Goal: Information Seeking & Learning: Learn about a topic

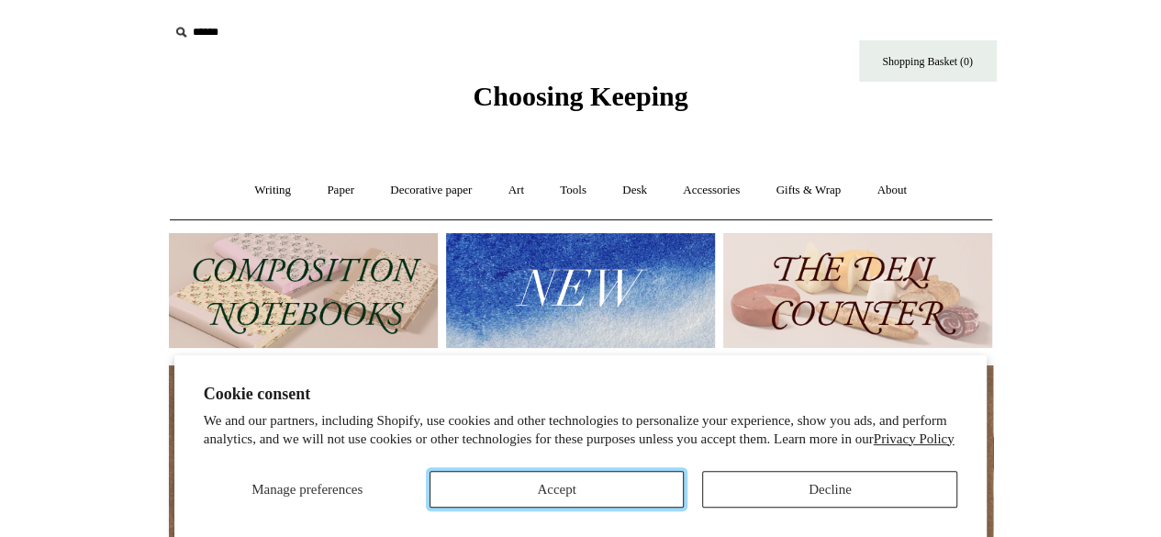
click at [636, 496] on button "Accept" at bounding box center [556, 489] width 255 height 37
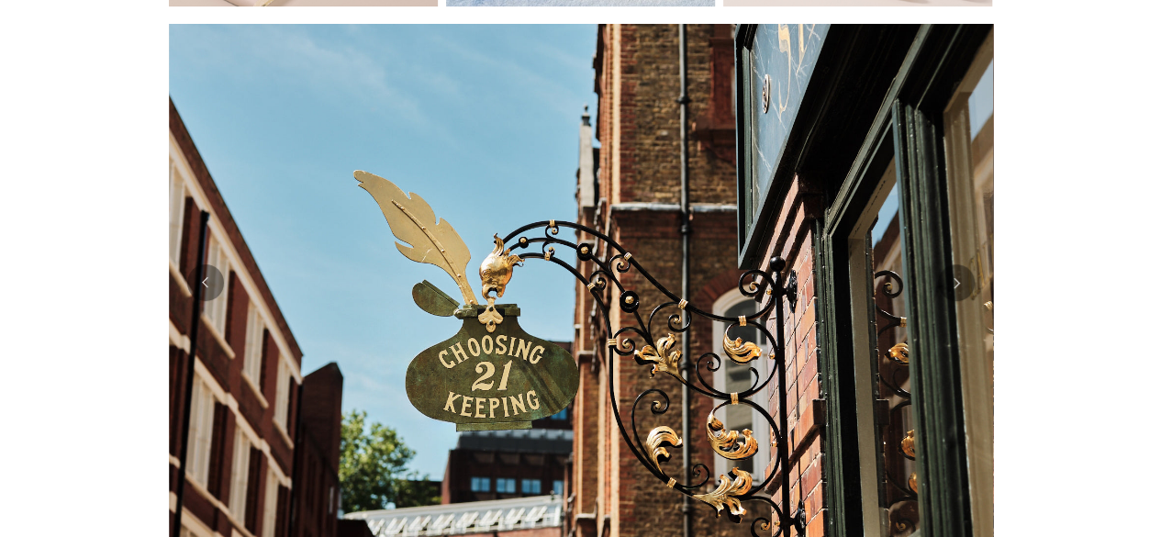
scroll to position [418, 0]
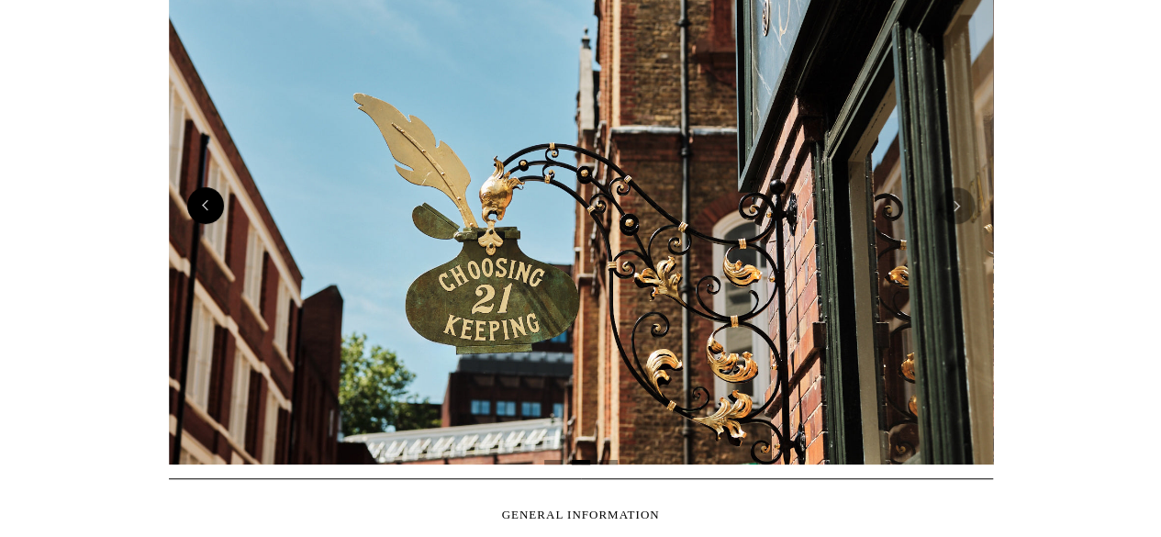
click at [212, 210] on button "Previous" at bounding box center [205, 205] width 37 height 37
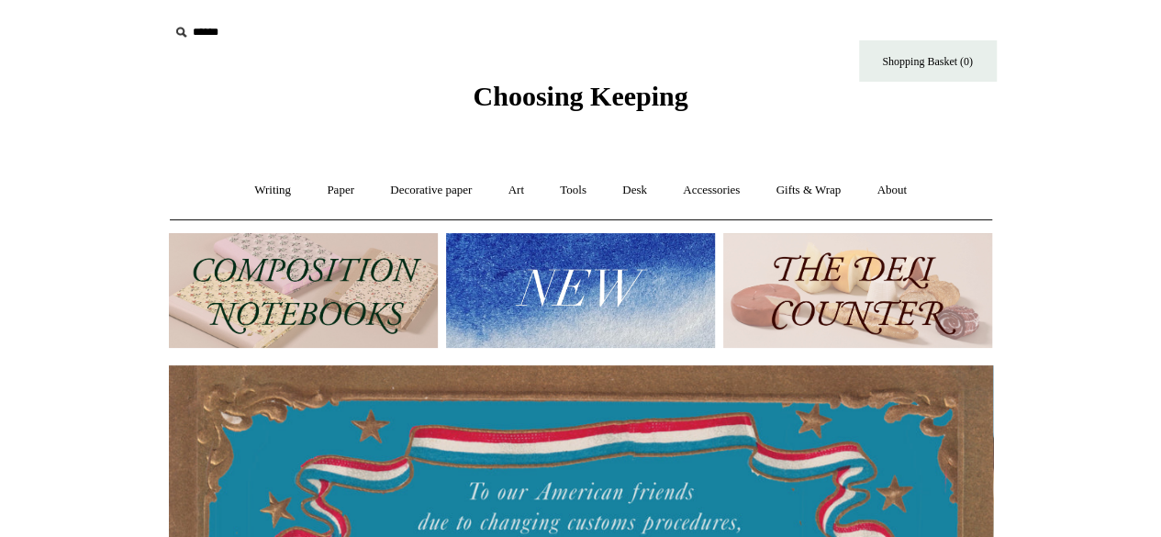
scroll to position [340, 0]
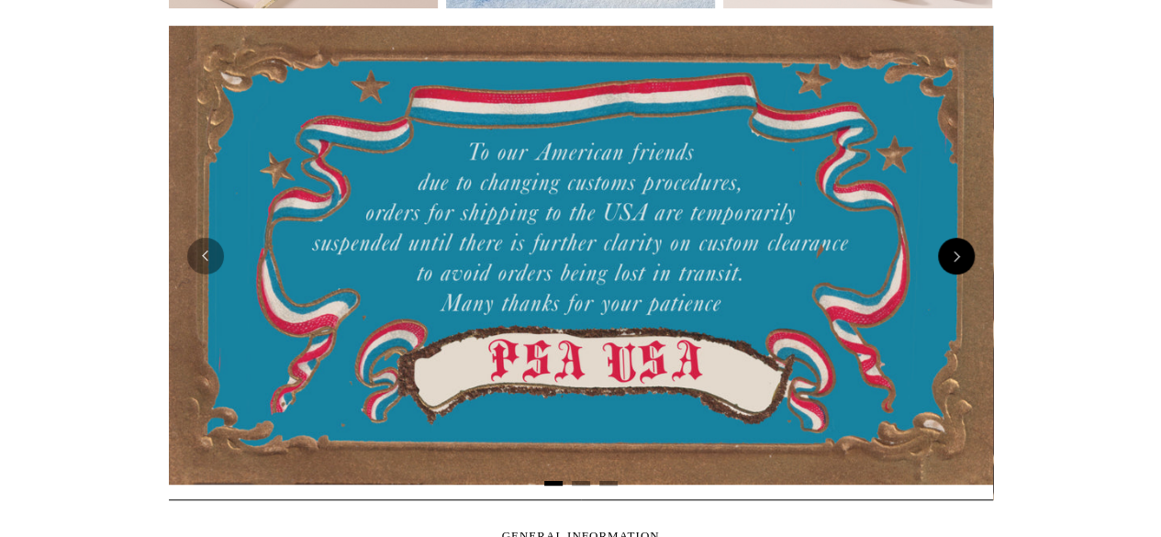
click at [958, 249] on button "Next" at bounding box center [956, 256] width 37 height 37
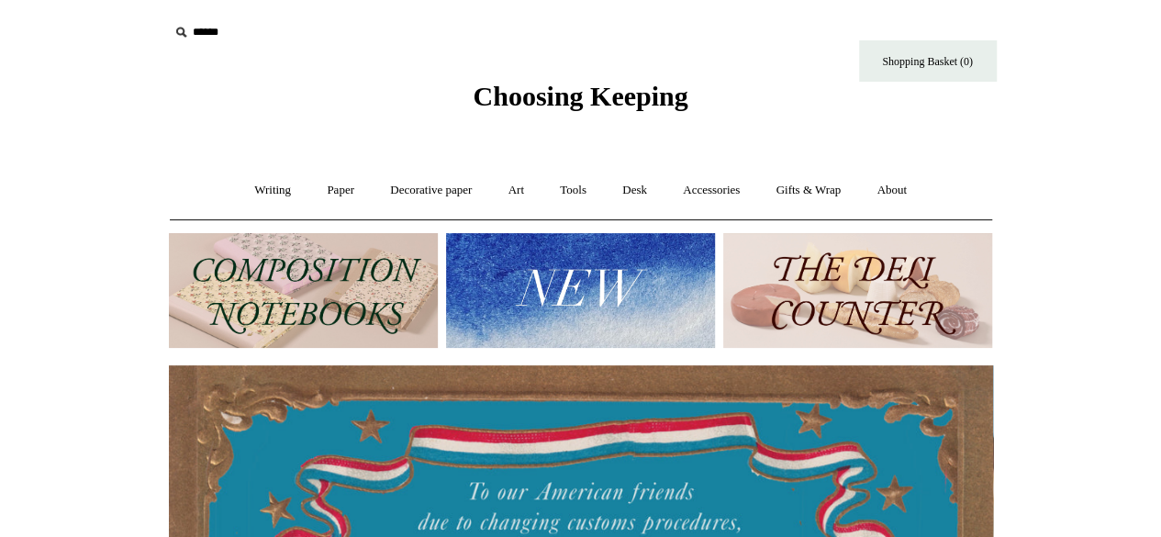
scroll to position [1, 0]
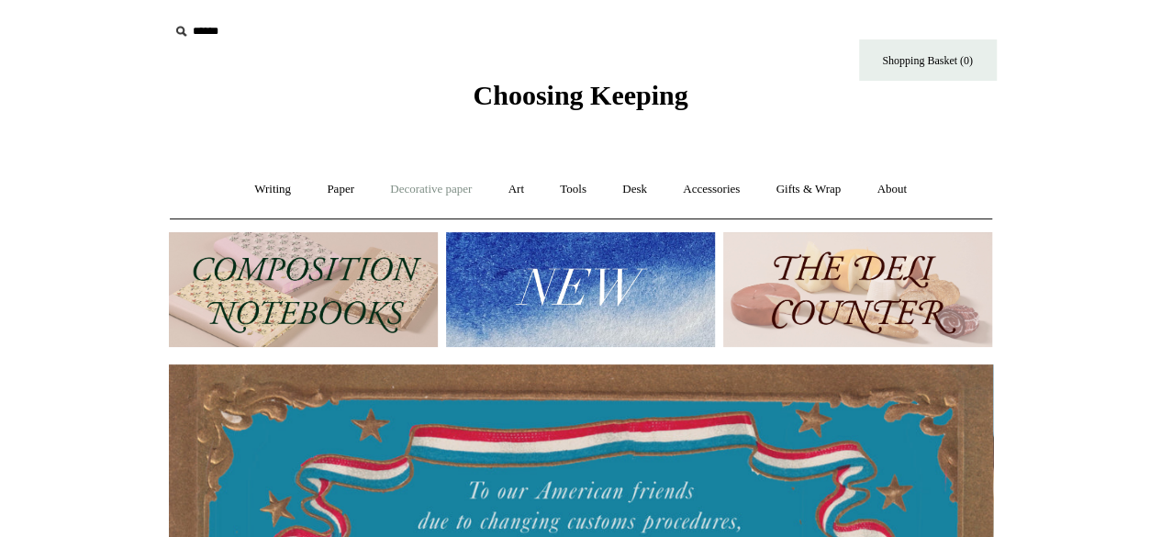
click at [460, 193] on link "Decorative paper +" at bounding box center [430, 189] width 115 height 49
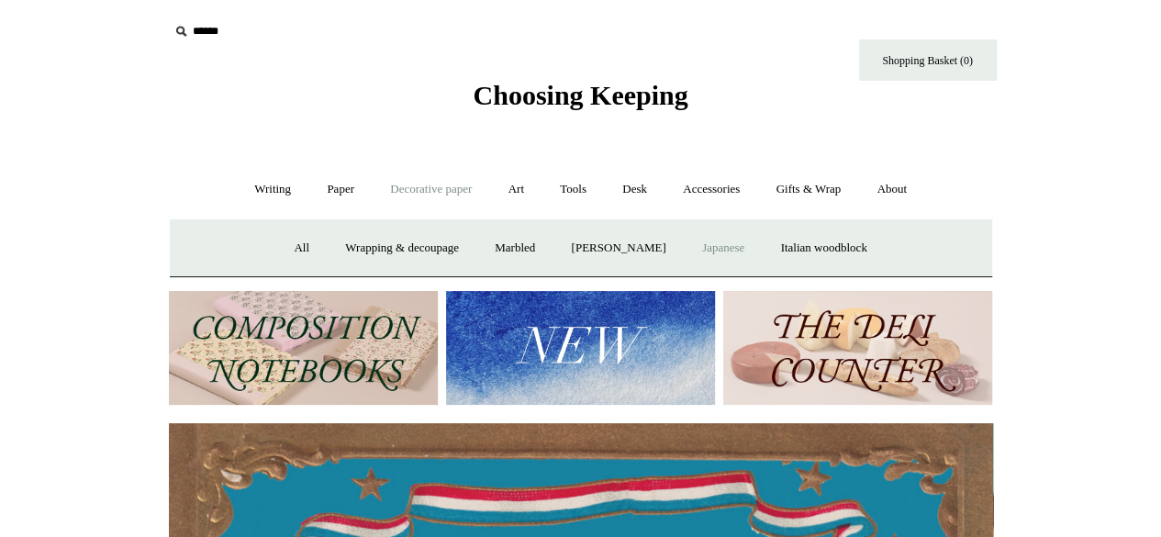
click at [728, 232] on link "Japanese" at bounding box center [722, 248] width 75 height 49
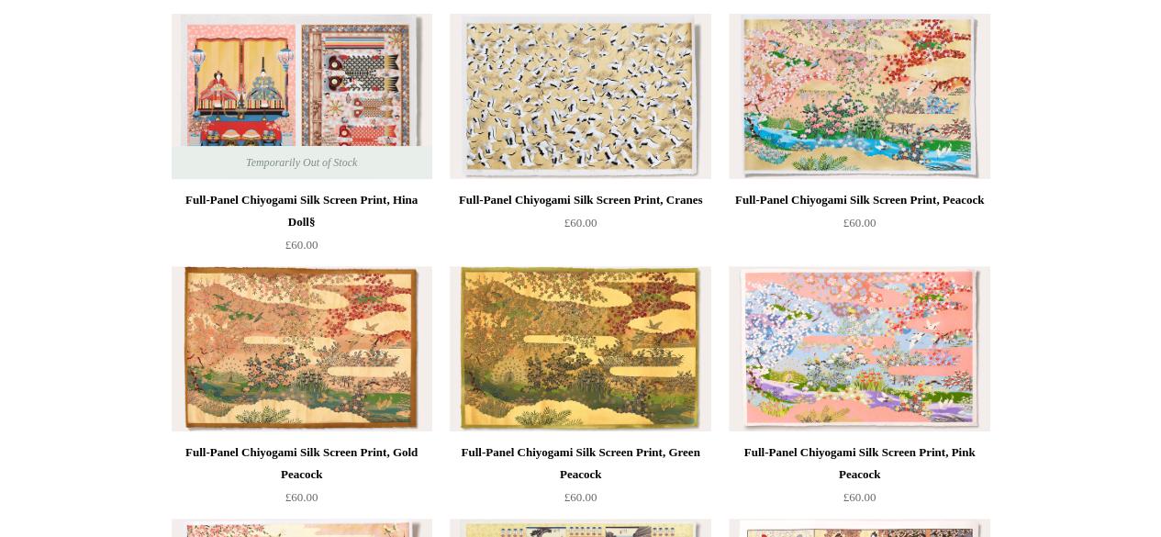
scroll to position [228, 0]
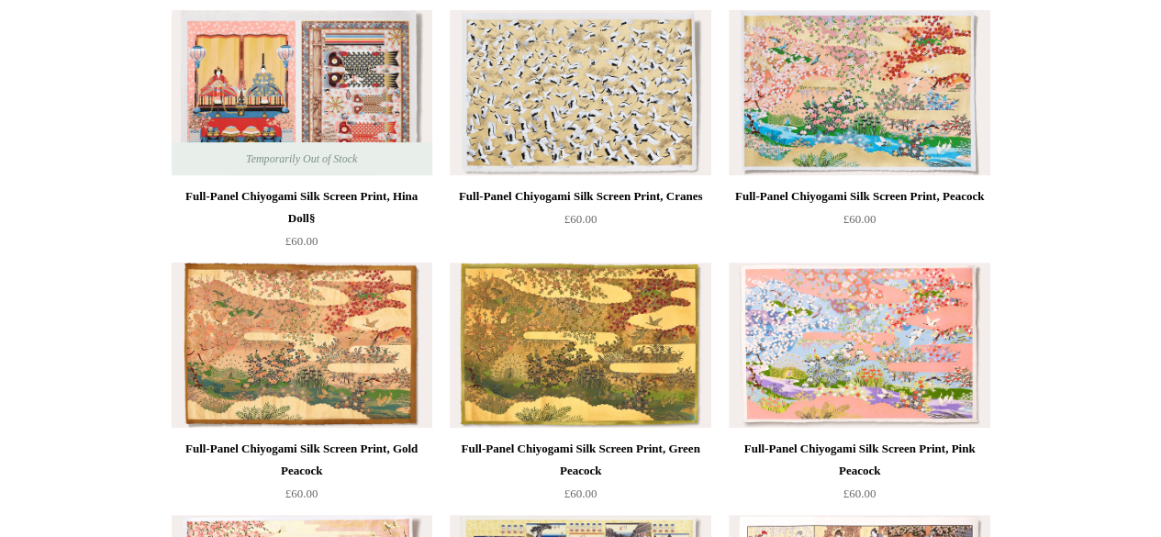
click at [236, 306] on img at bounding box center [302, 344] width 261 height 165
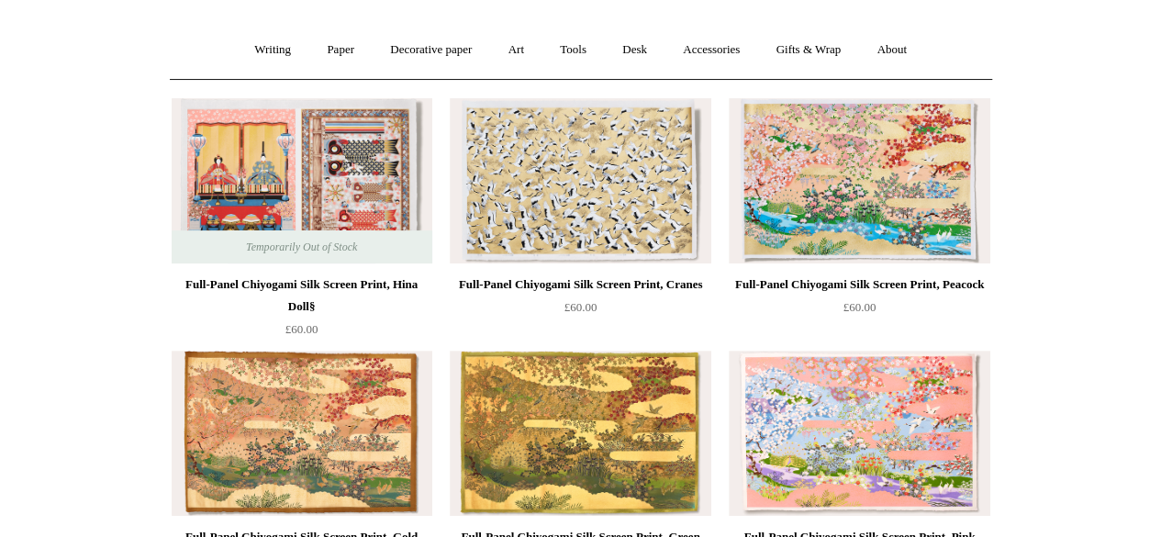
scroll to position [131, 0]
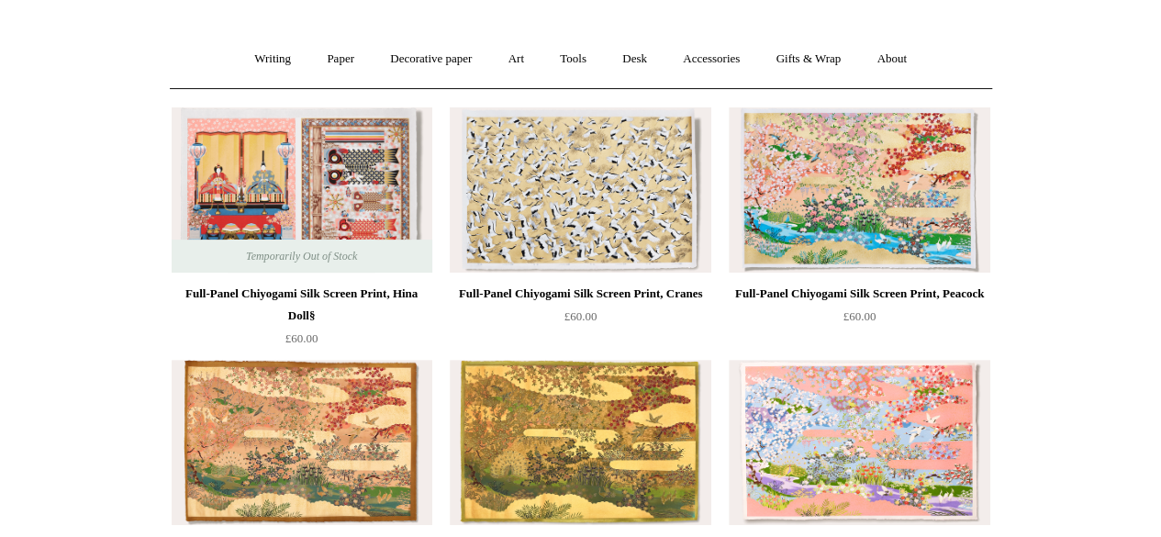
click at [507, 215] on img at bounding box center [580, 189] width 261 height 165
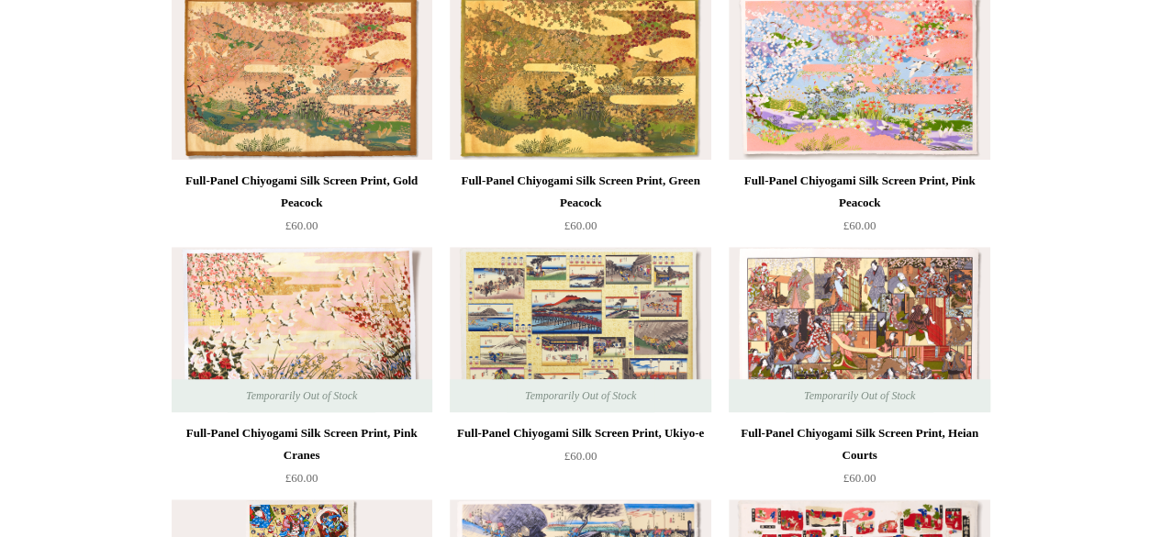
scroll to position [510, 0]
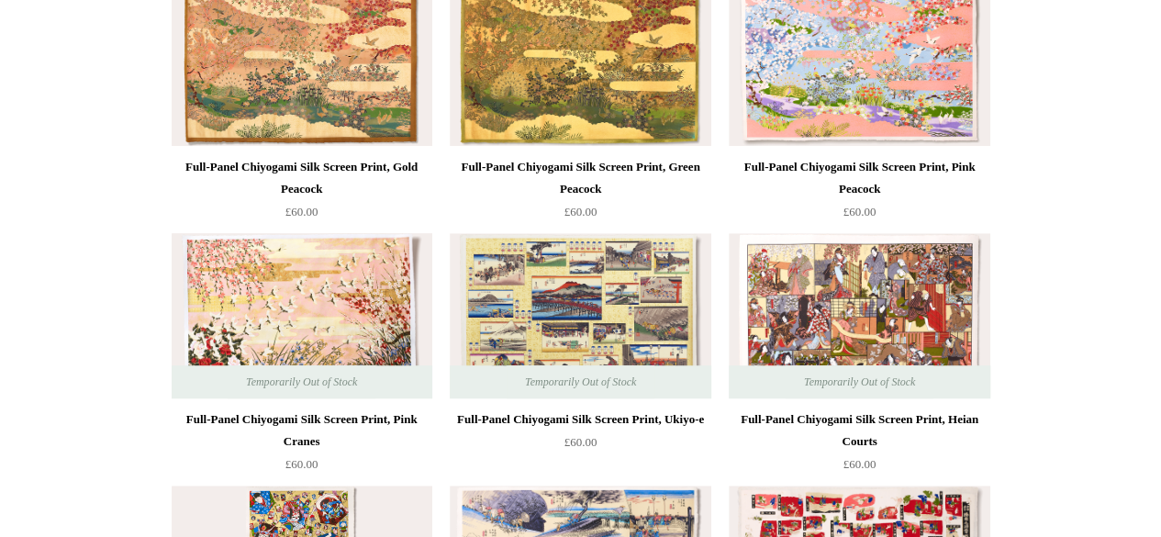
click at [256, 309] on img at bounding box center [302, 315] width 261 height 165
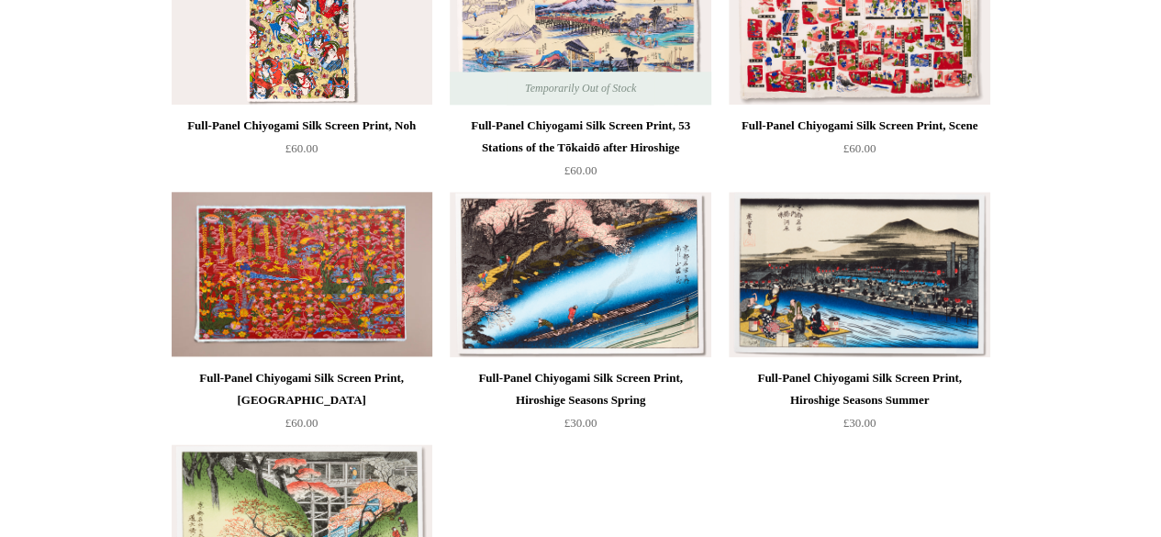
scroll to position [1088, 0]
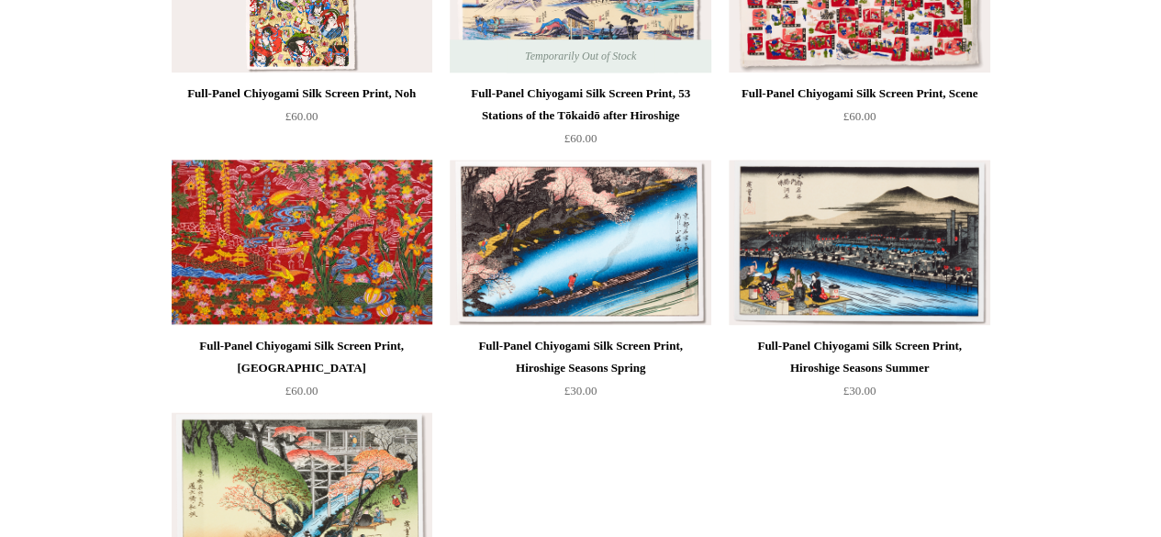
click at [239, 256] on img at bounding box center [302, 242] width 261 height 165
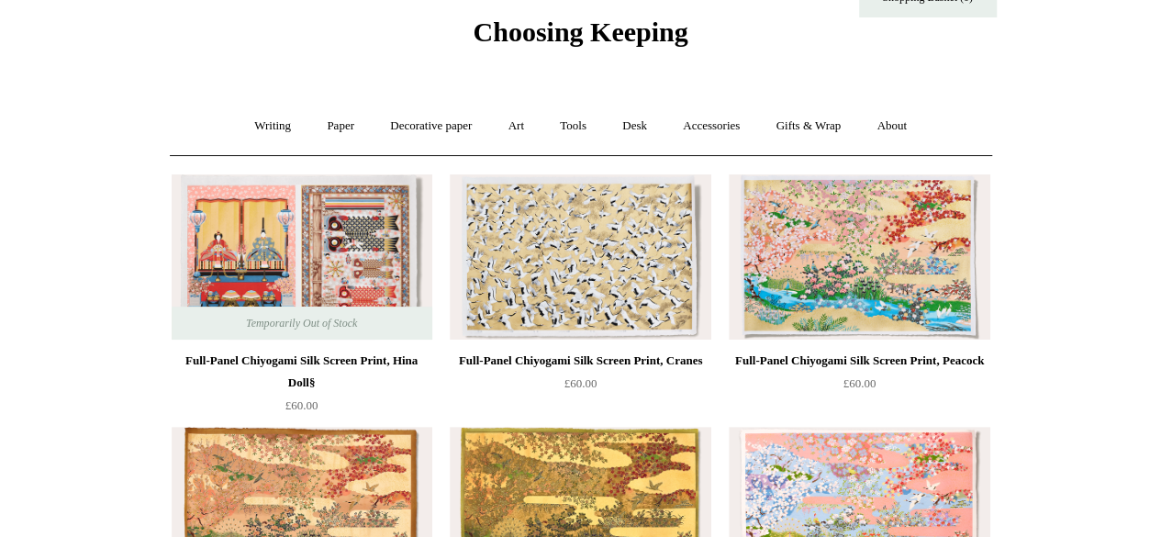
scroll to position [0, 0]
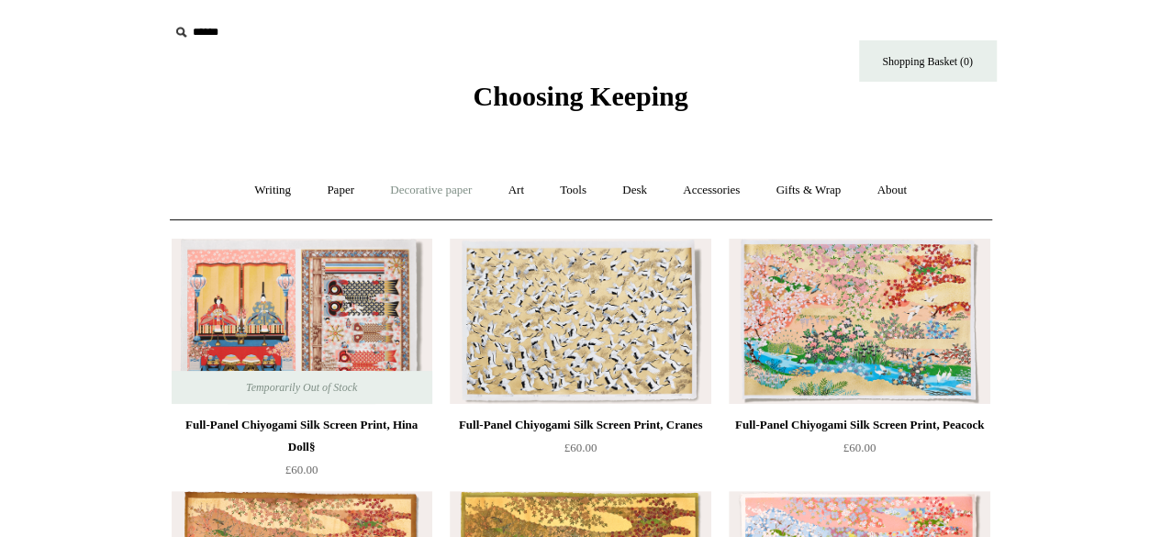
click at [451, 184] on link "Decorative paper +" at bounding box center [430, 190] width 115 height 49
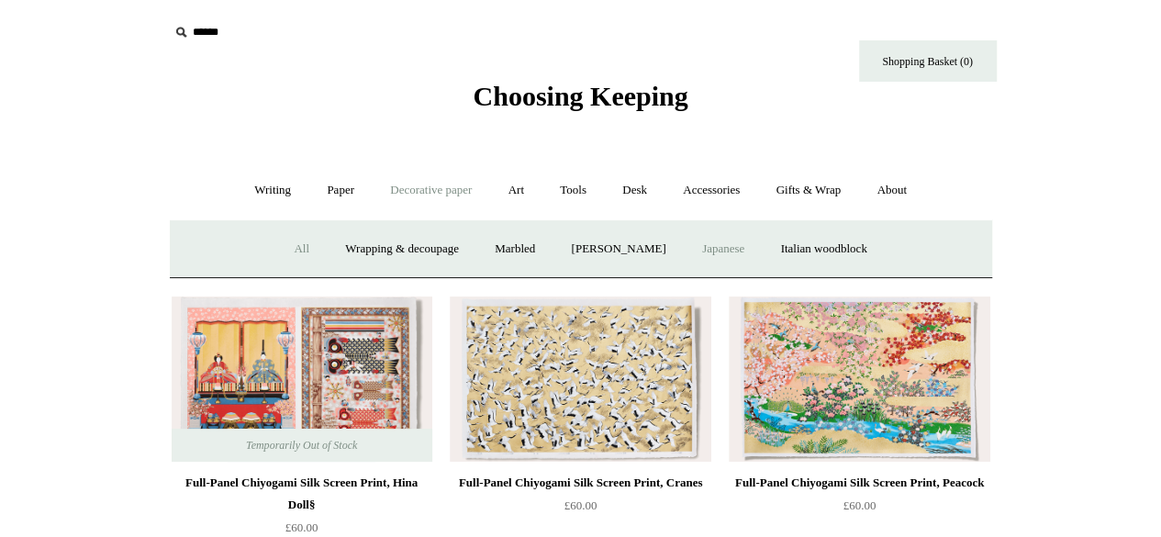
click at [281, 249] on link "All" at bounding box center [301, 249] width 49 height 49
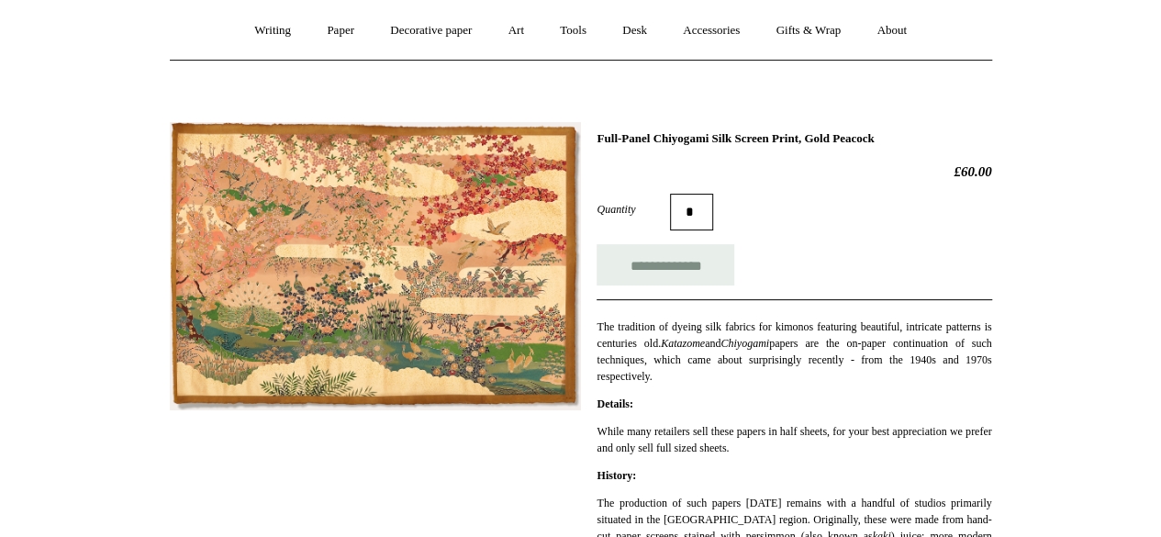
scroll to position [161, 0]
click at [402, 262] on img at bounding box center [375, 265] width 411 height 288
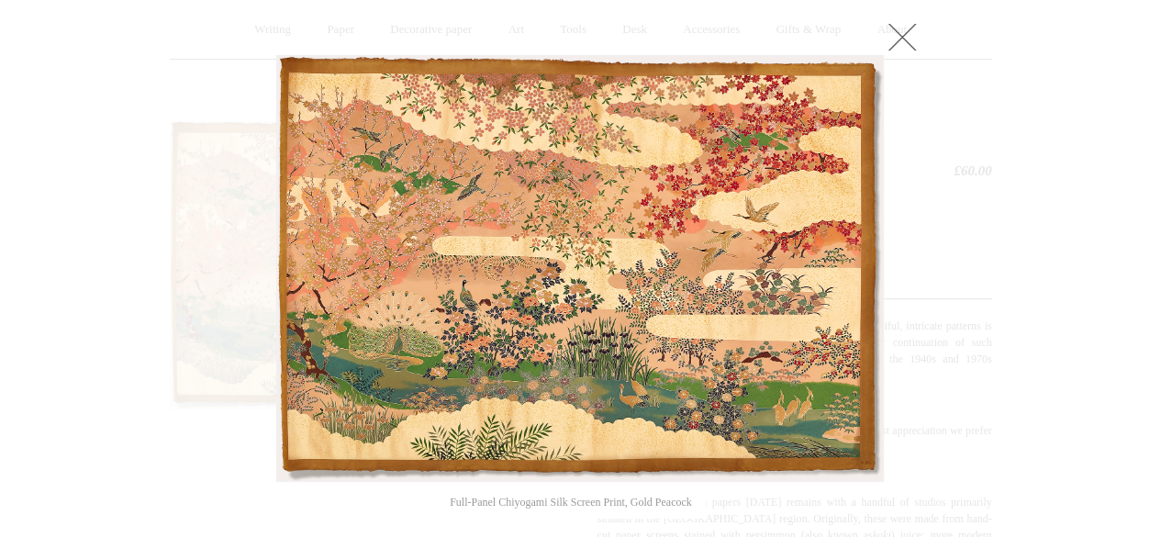
click at [899, 27] on link at bounding box center [902, 36] width 37 height 37
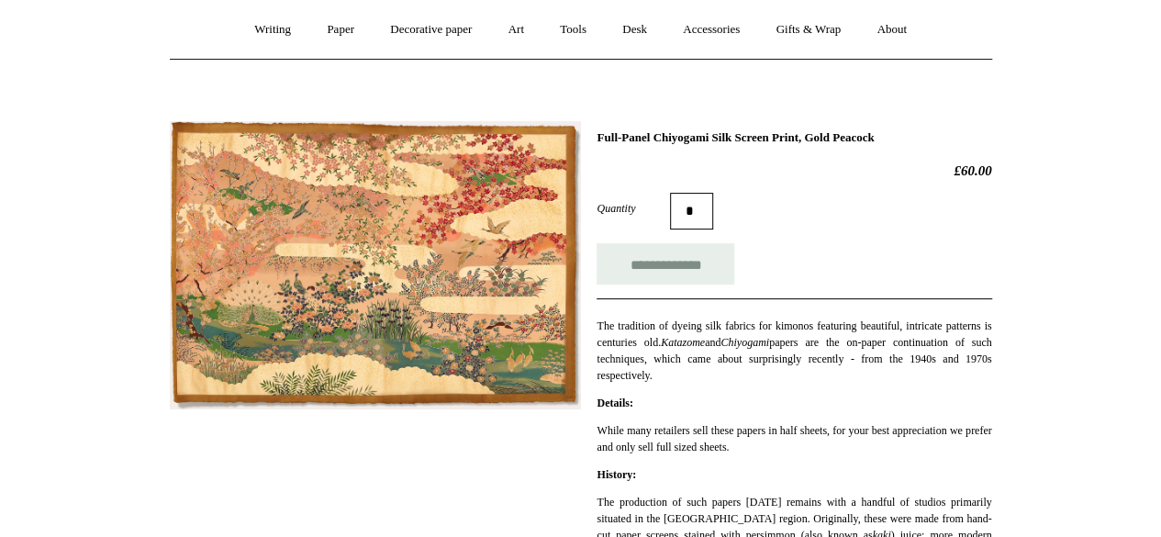
scroll to position [0, 0]
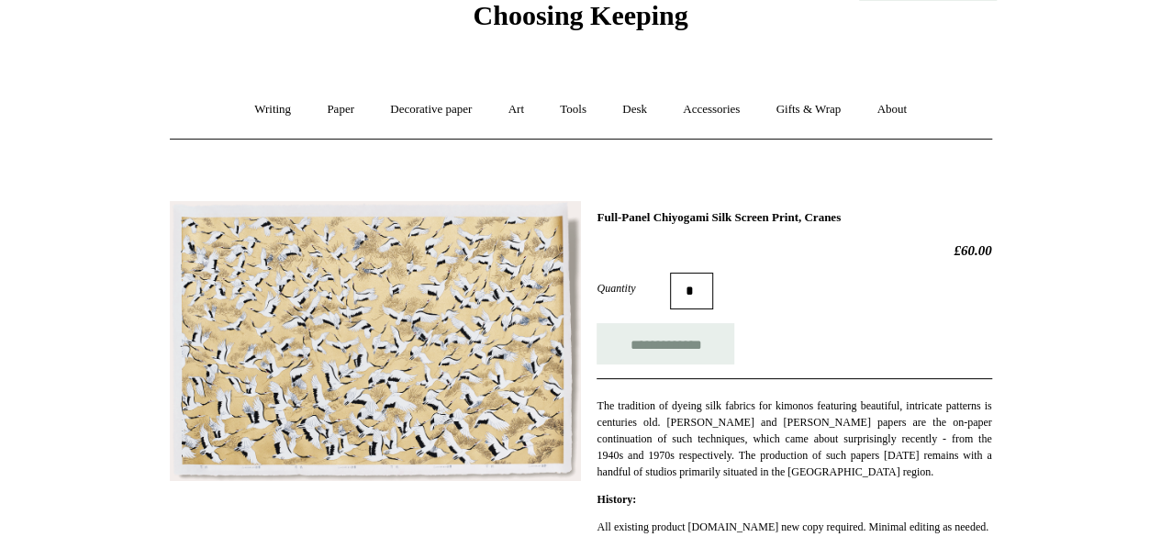
scroll to position [145, 0]
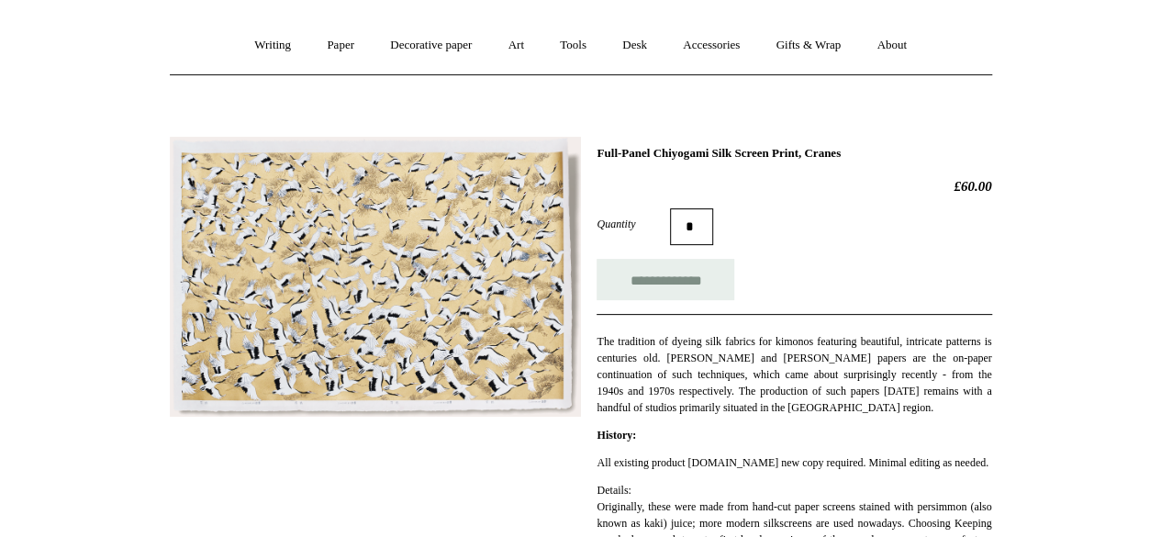
click at [391, 352] on img at bounding box center [375, 277] width 411 height 280
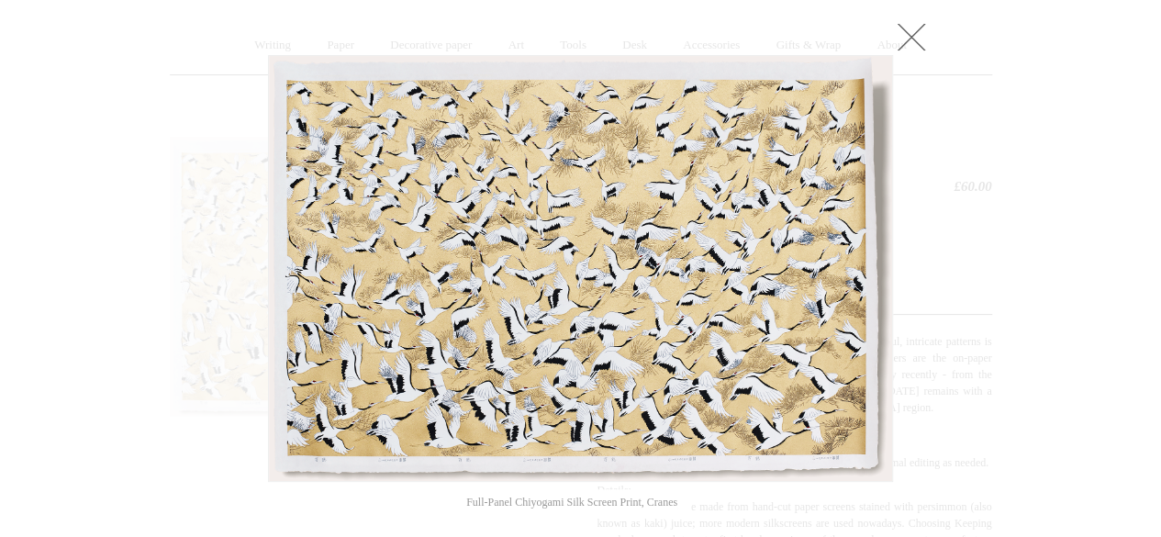
click at [914, 25] on link at bounding box center [911, 36] width 37 height 37
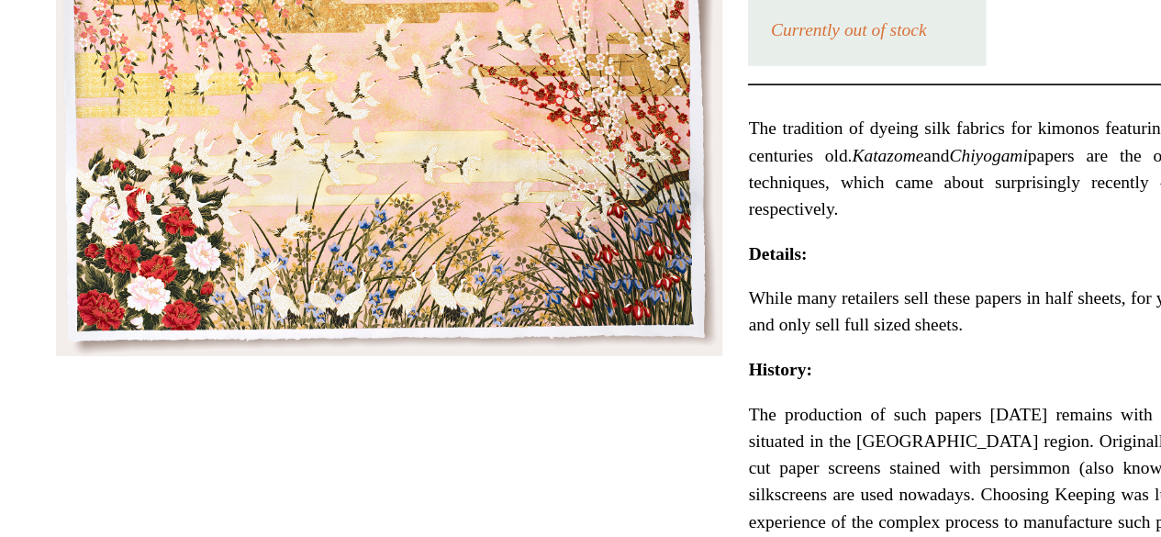
scroll to position [213, 0]
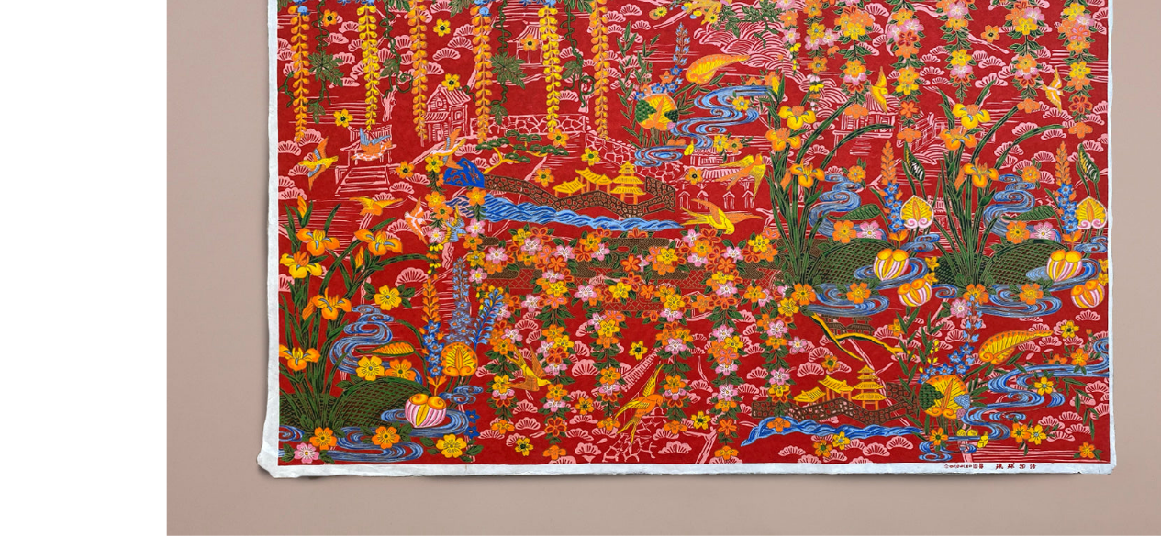
scroll to position [144, 0]
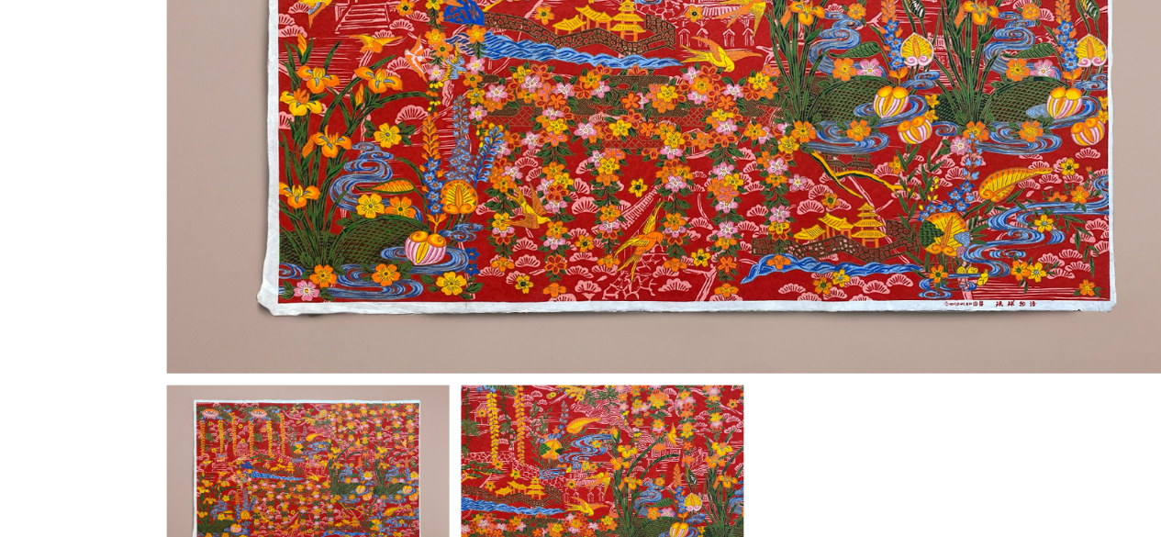
click at [318, 443] on img at bounding box center [339, 434] width 110 height 69
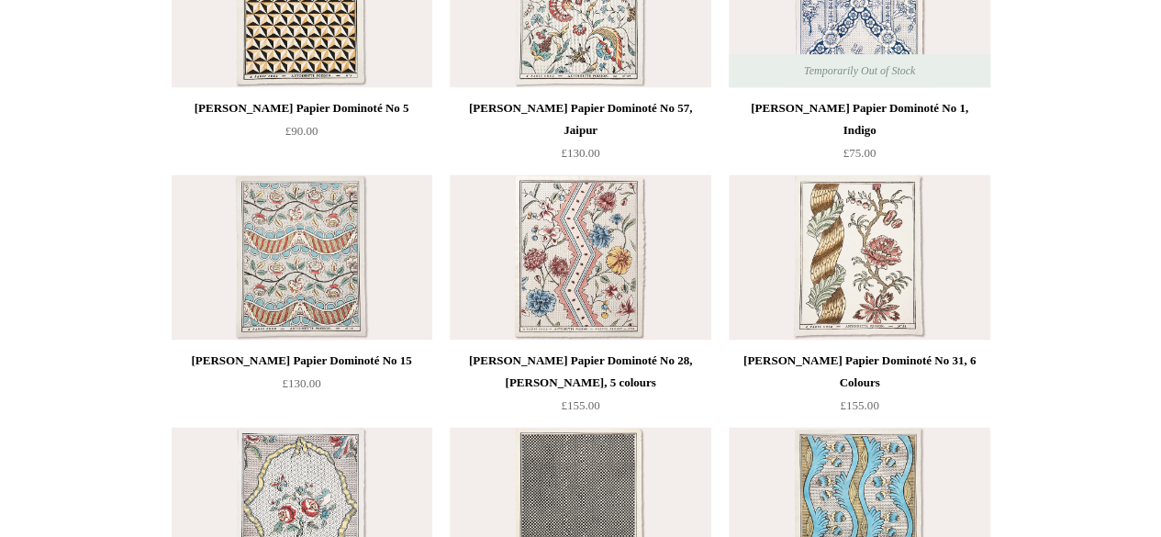
scroll to position [1327, 0]
click at [634, 299] on img at bounding box center [580, 255] width 261 height 165
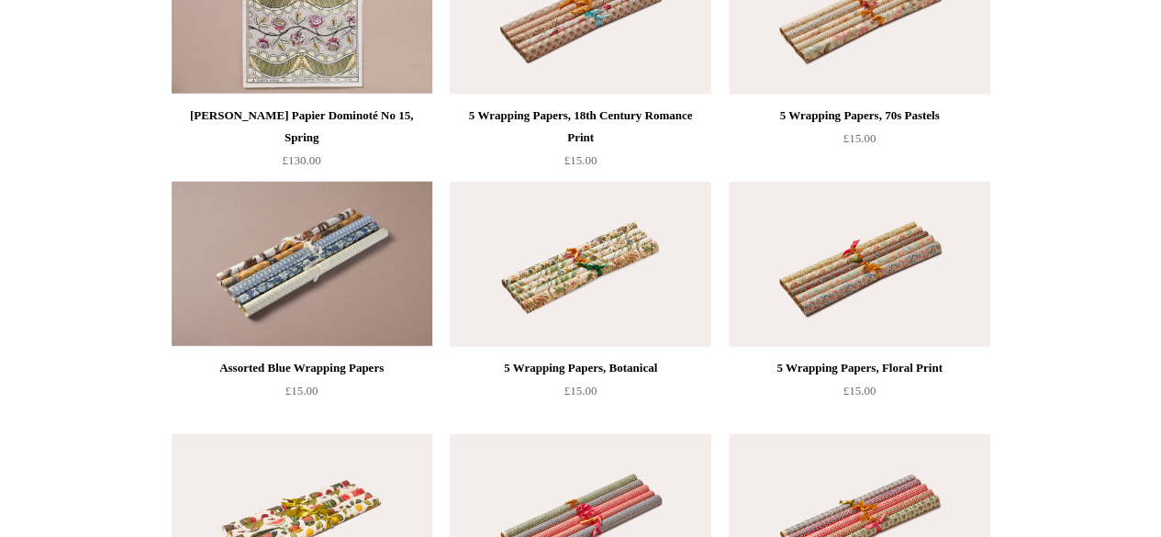
scroll to position [2329, 0]
click at [217, 307] on img at bounding box center [302, 263] width 261 height 165
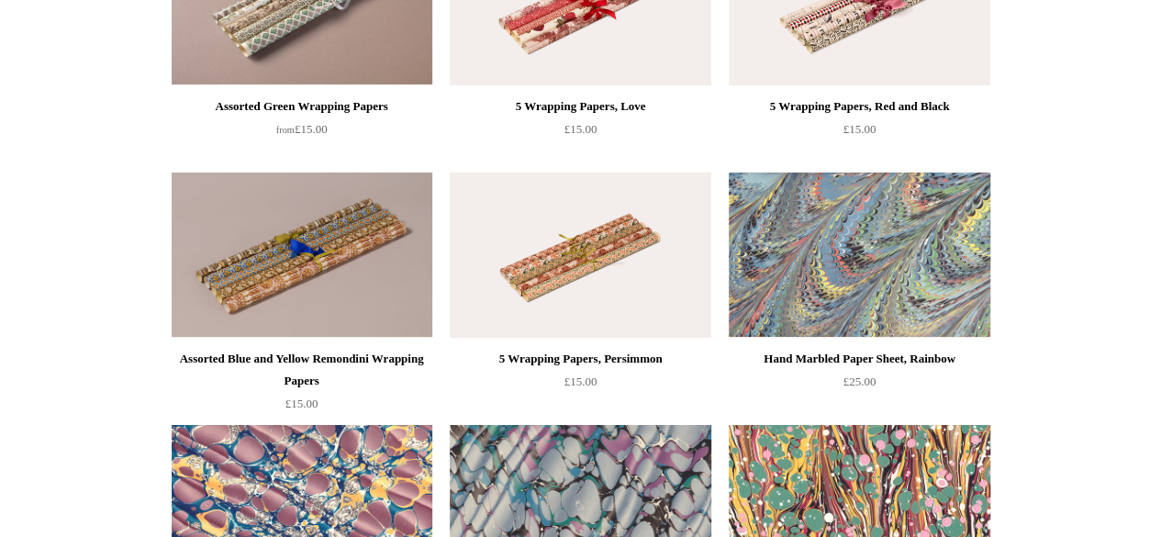
scroll to position [3095, 0]
drag, startPoint x: 257, startPoint y: 288, endPoint x: 13, endPoint y: 386, distance: 263.1
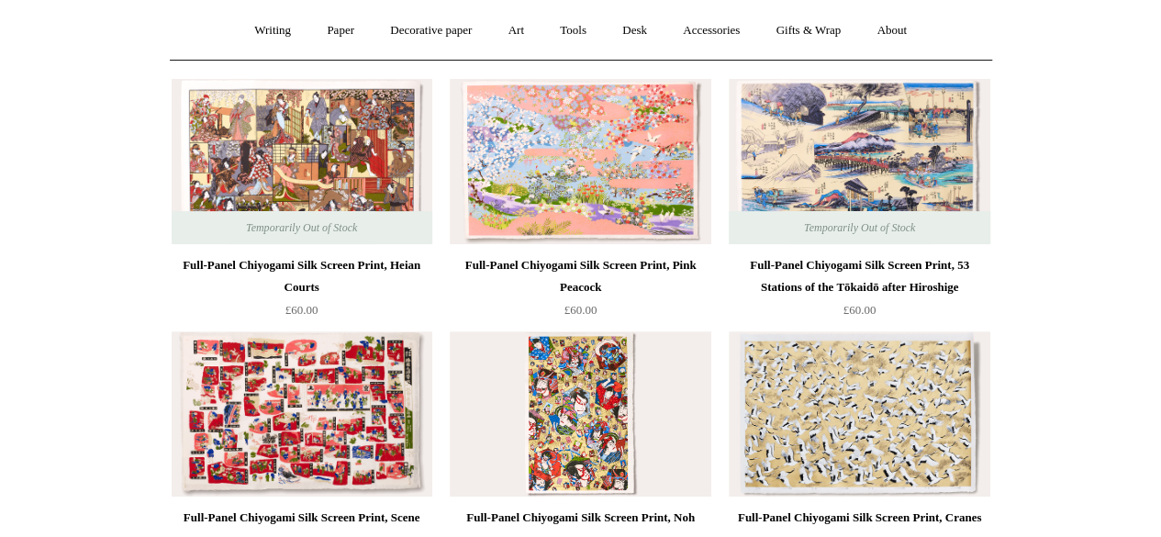
scroll to position [0, 0]
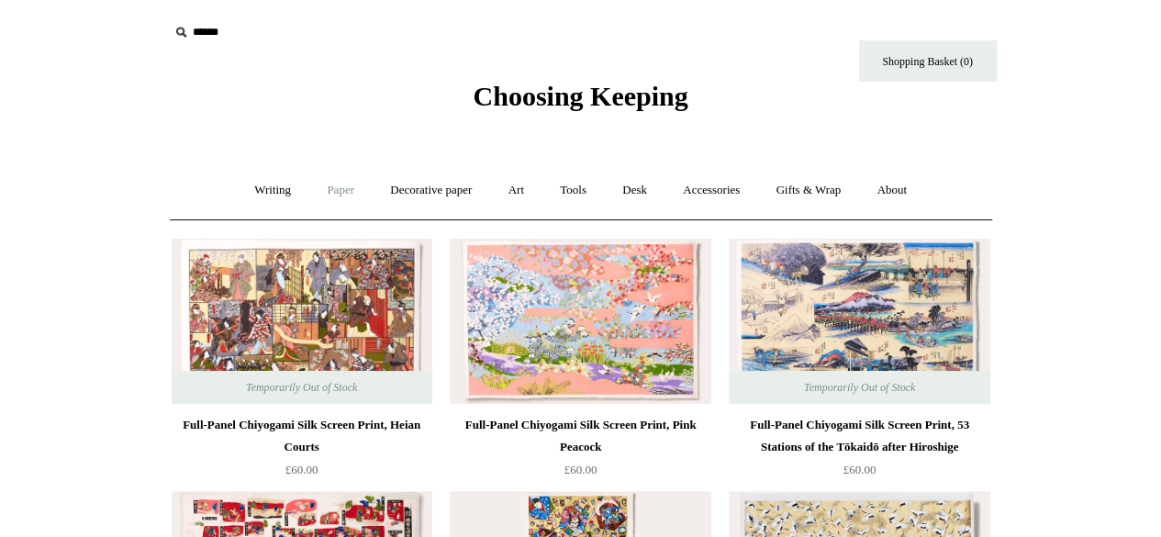
click at [334, 192] on link "Paper +" at bounding box center [340, 190] width 61 height 49
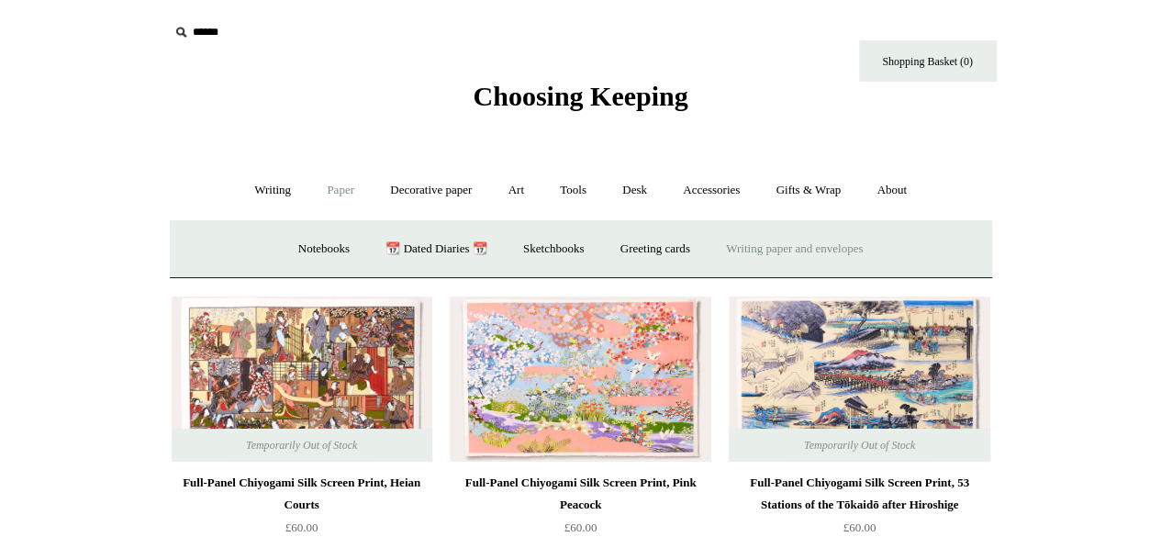
click at [841, 249] on link "Writing paper and envelopes +" at bounding box center [794, 249] width 170 height 49
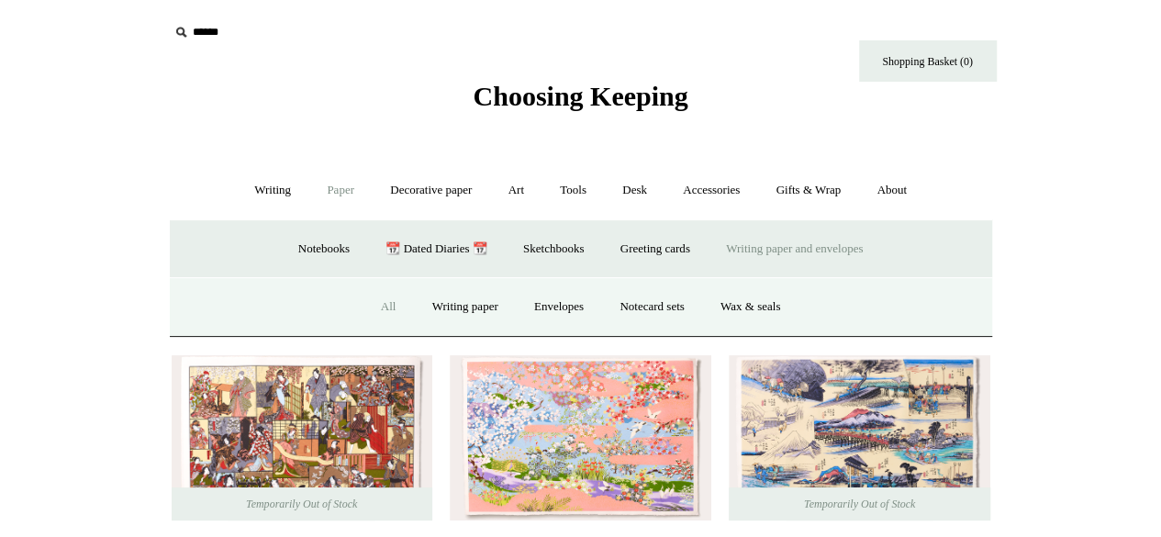
click at [376, 306] on link "All" at bounding box center [388, 307] width 49 height 49
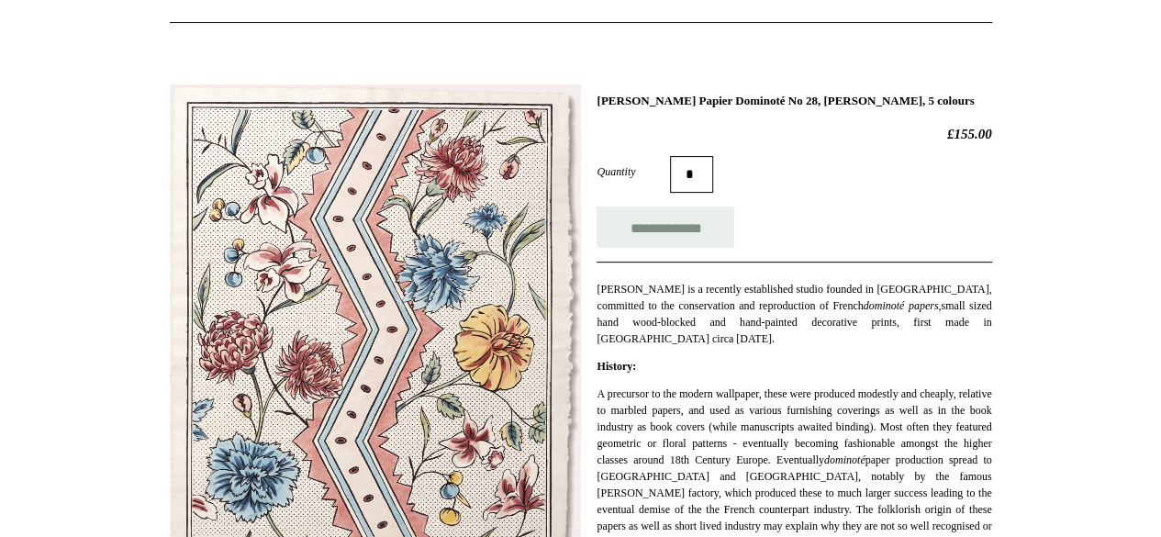
scroll to position [196, 0]
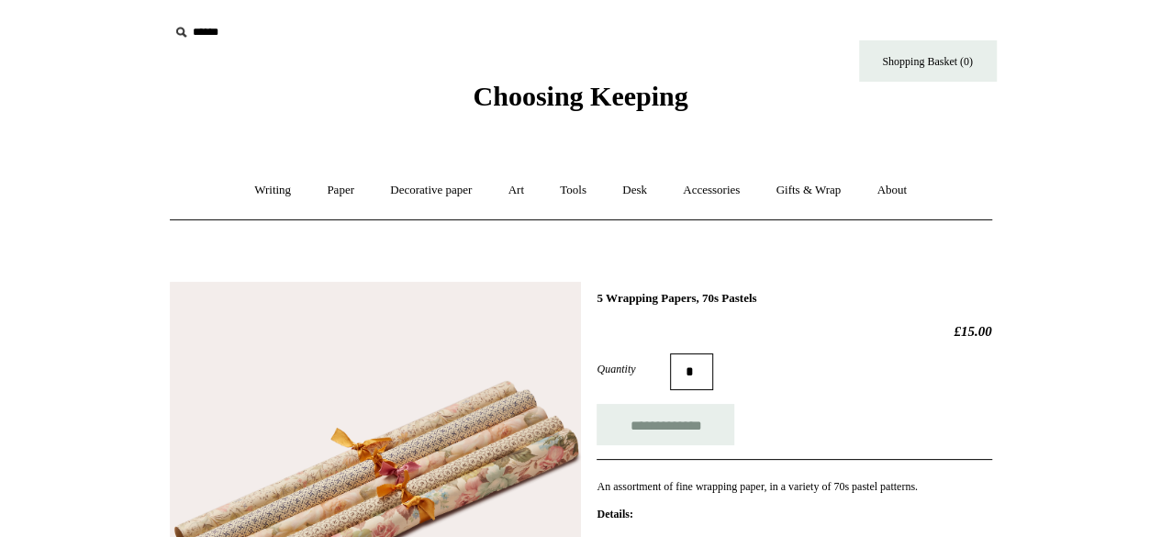
scroll to position [309, 0]
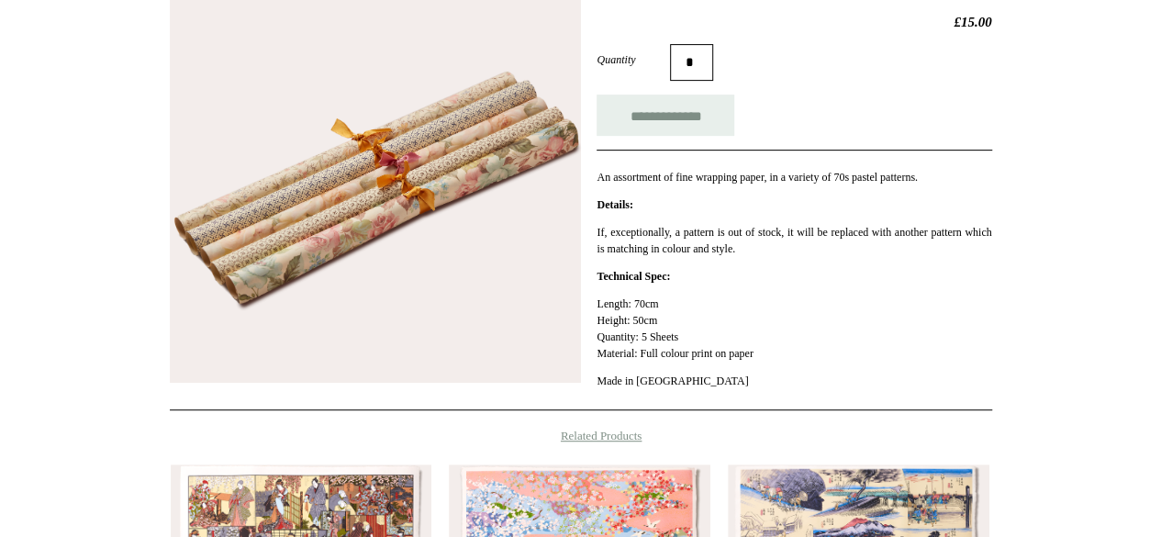
click at [314, 311] on img at bounding box center [375, 177] width 411 height 411
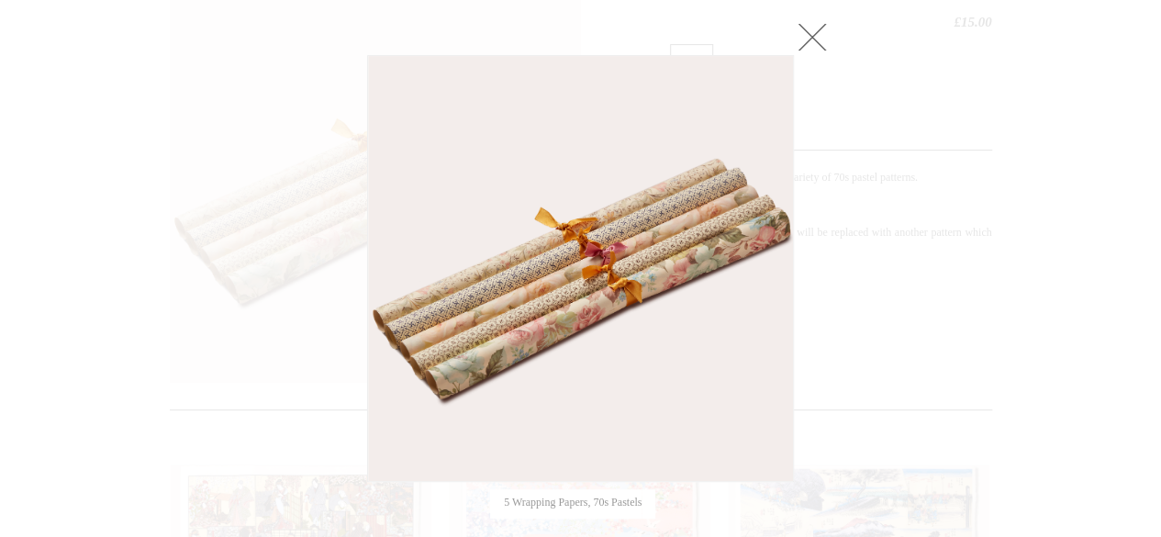
click at [821, 25] on link at bounding box center [812, 36] width 37 height 37
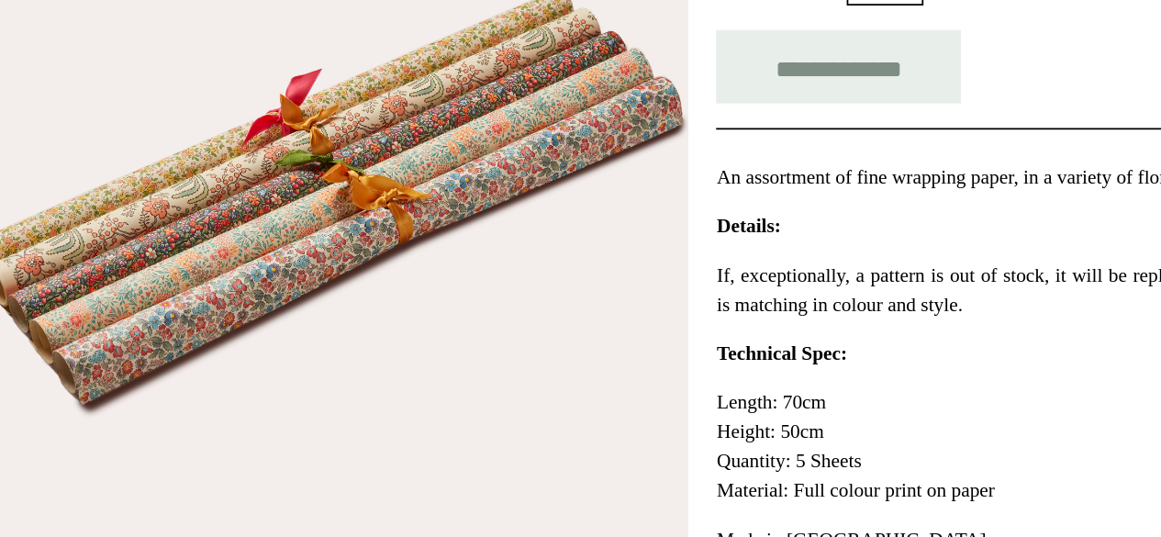
scroll to position [282, 0]
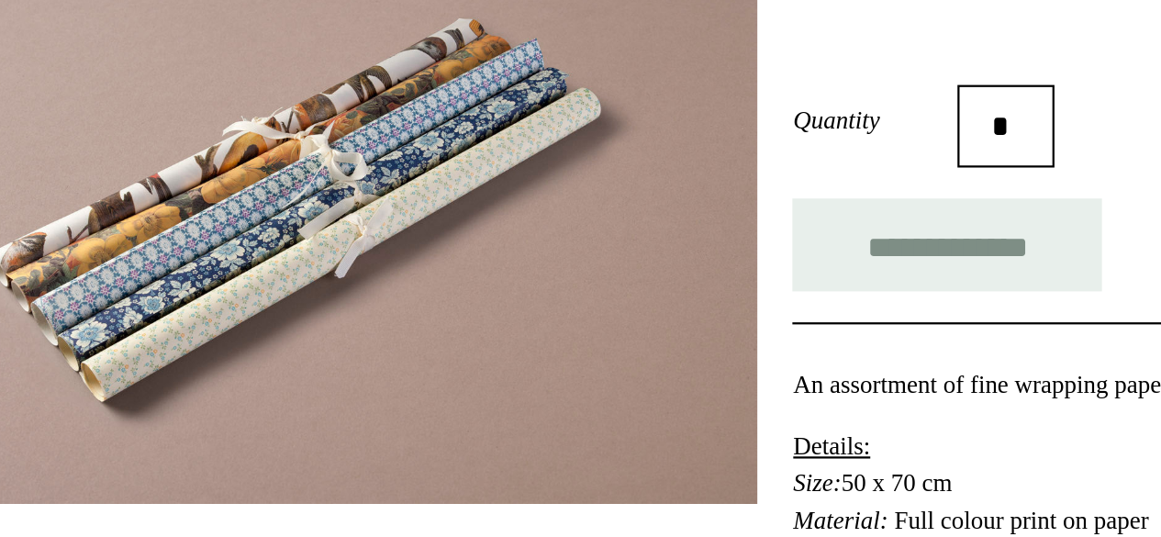
scroll to position [24, 0]
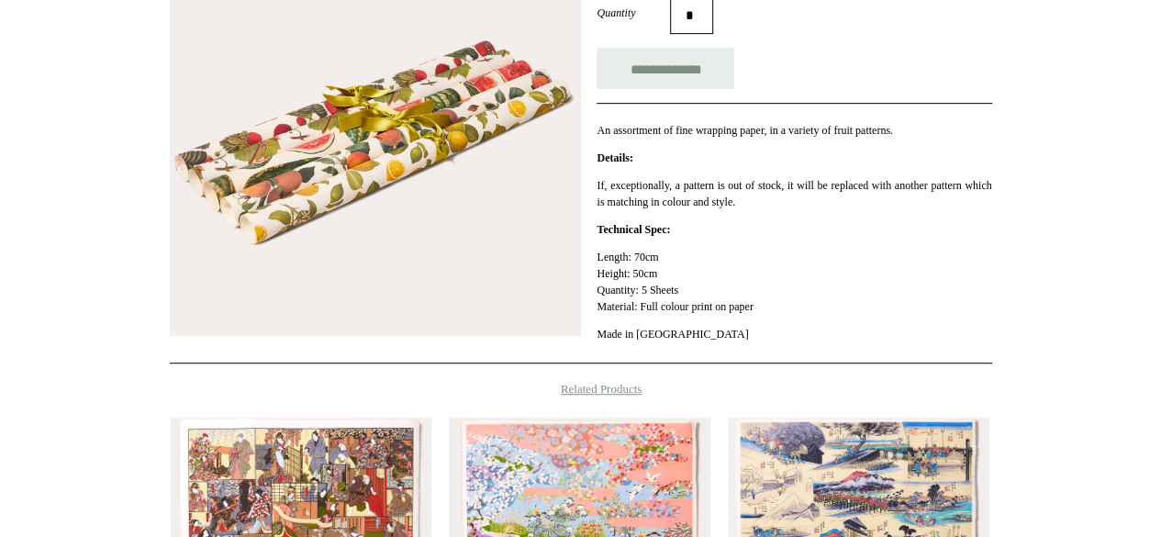
scroll to position [363, 0]
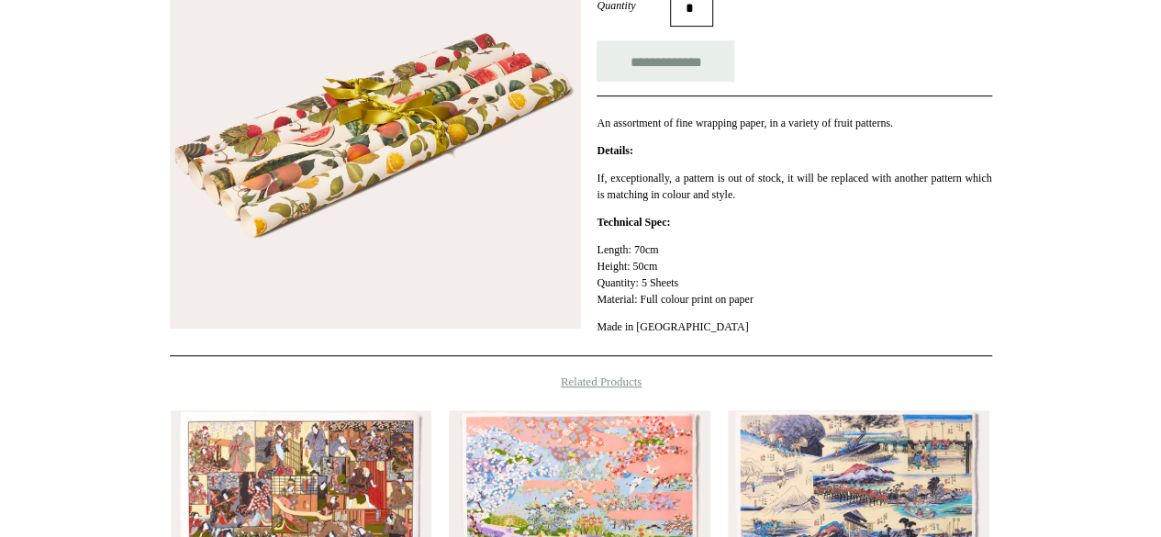
click at [299, 151] on img at bounding box center [375, 123] width 411 height 411
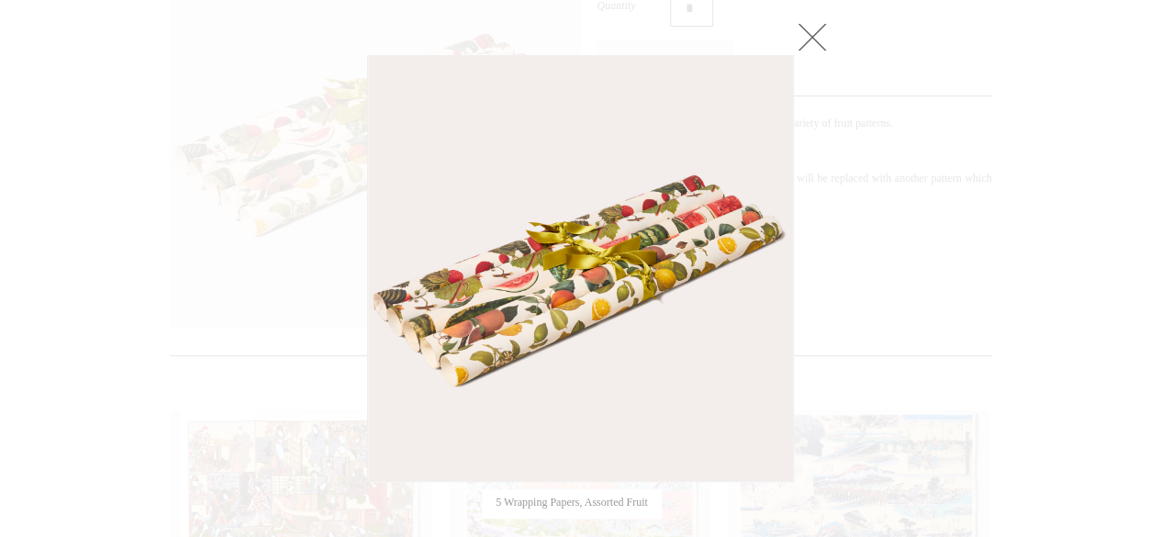
click at [812, 29] on link at bounding box center [812, 36] width 37 height 37
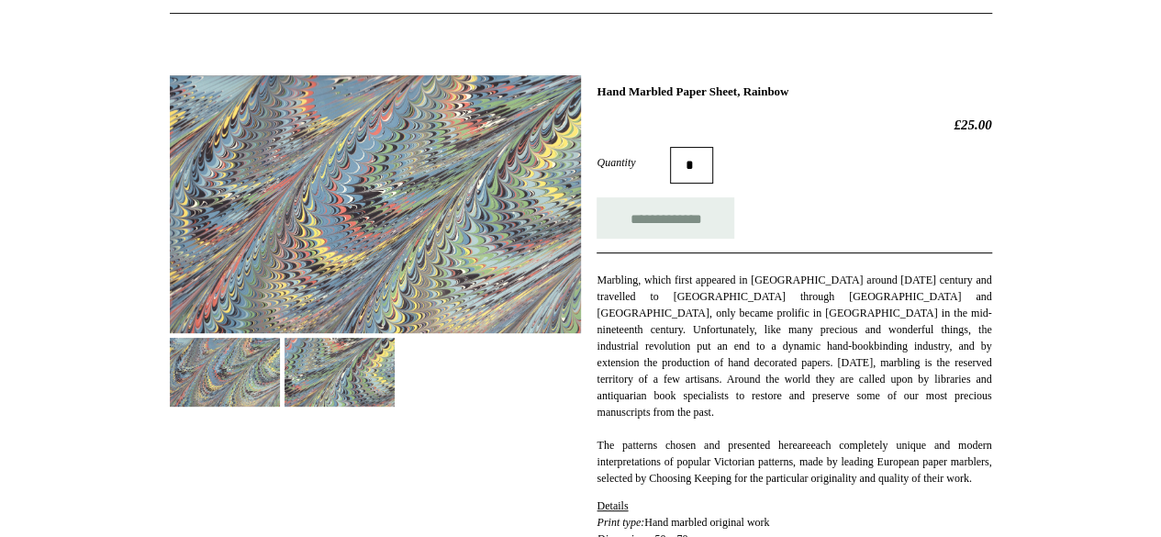
scroll to position [204, 0]
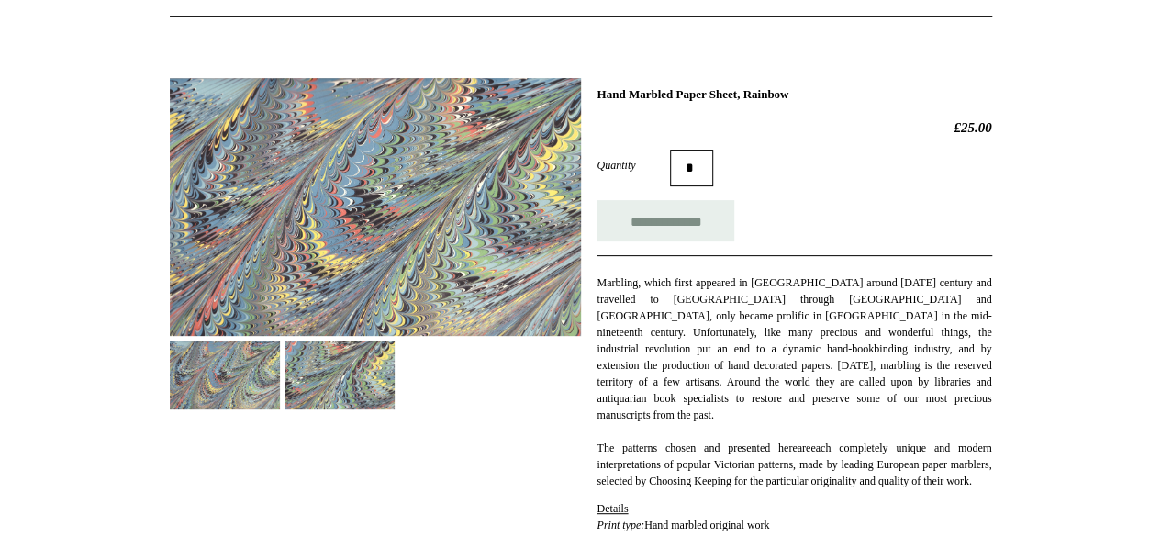
click at [314, 348] on img at bounding box center [339, 374] width 110 height 69
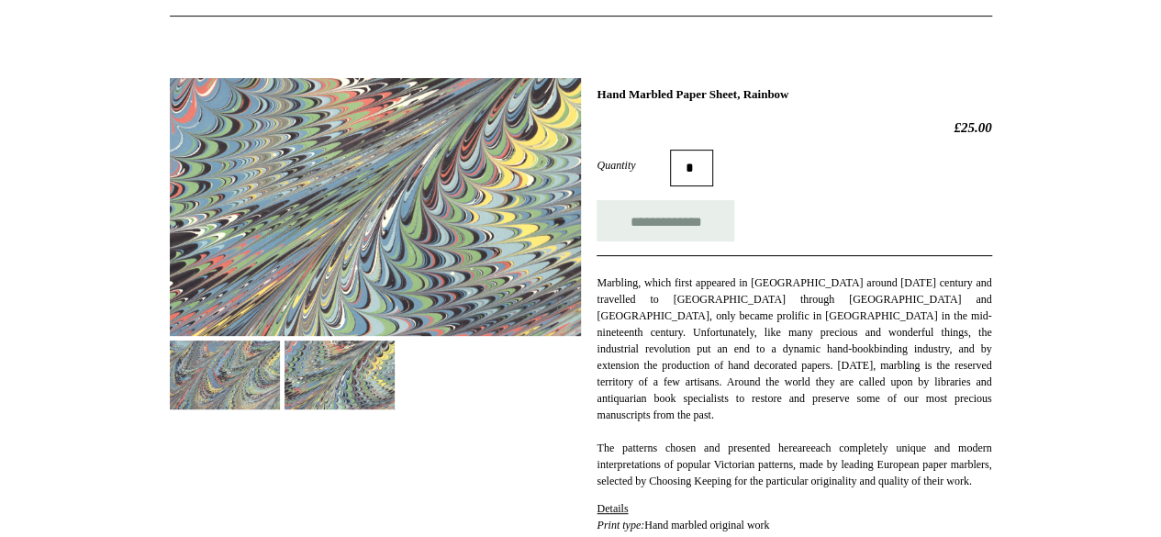
click at [217, 377] on img at bounding box center [225, 374] width 110 height 69
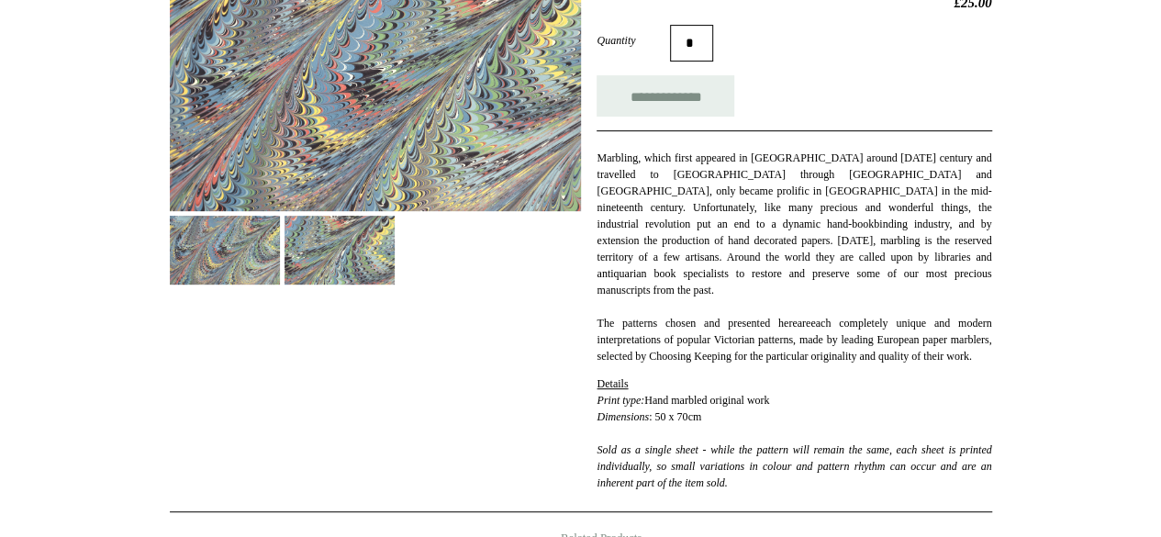
scroll to position [236, 0]
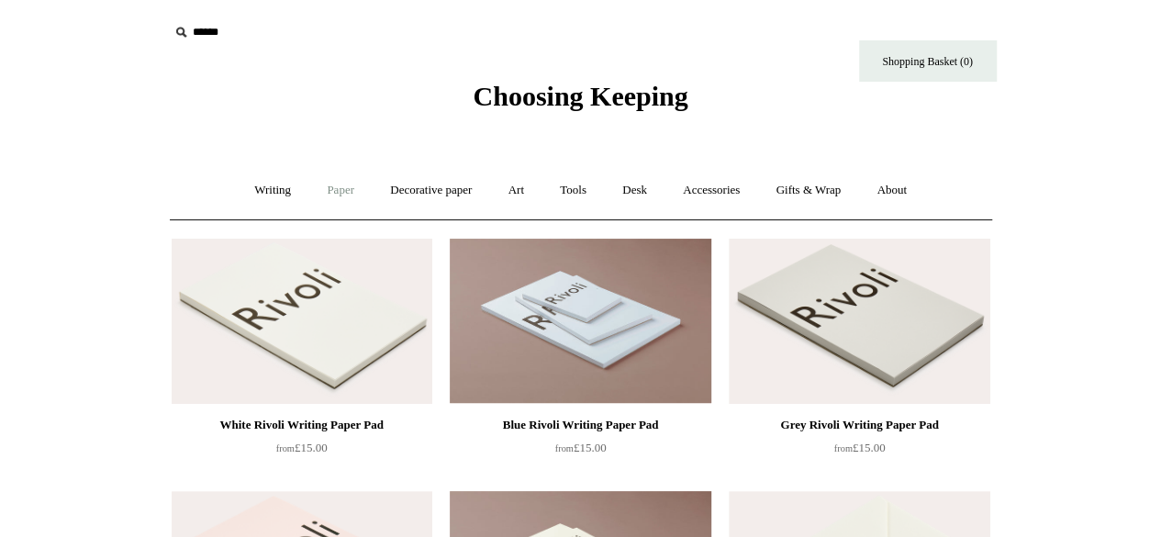
click at [327, 196] on link "Paper +" at bounding box center [340, 190] width 61 height 49
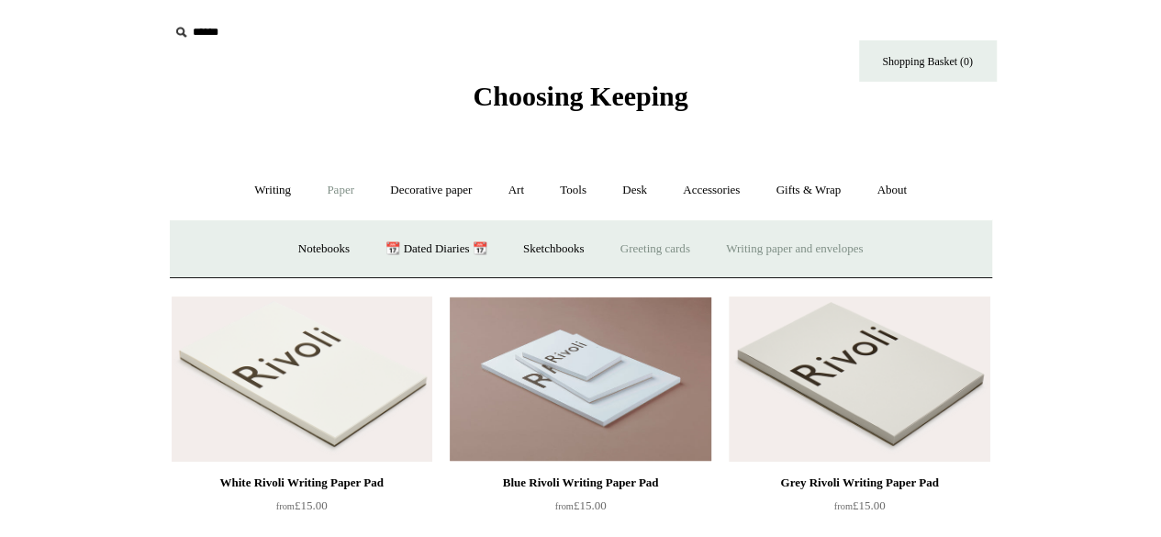
click at [666, 243] on link "Greeting cards +" at bounding box center [655, 249] width 103 height 49
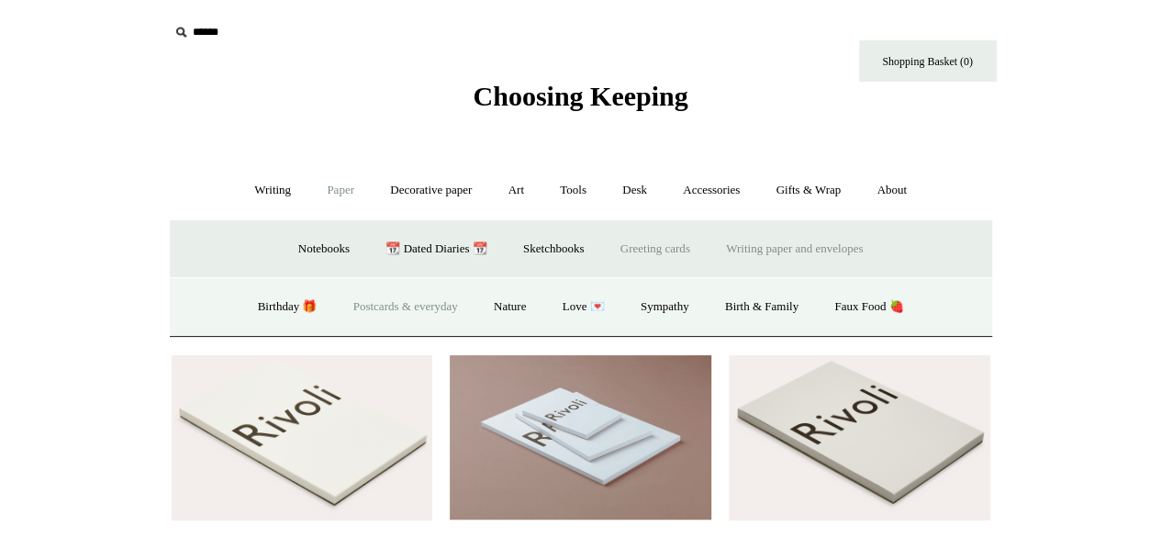
click at [371, 308] on link "Postcards & everyday" at bounding box center [406, 307] width 138 height 49
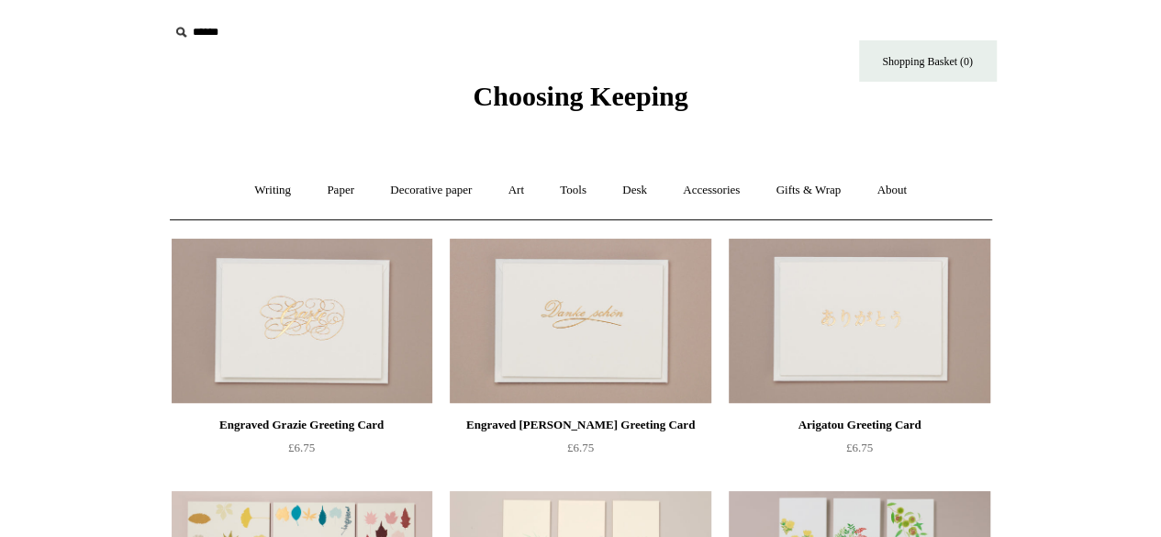
scroll to position [1, 0]
click at [256, 199] on link "Writing +" at bounding box center [273, 189] width 70 height 49
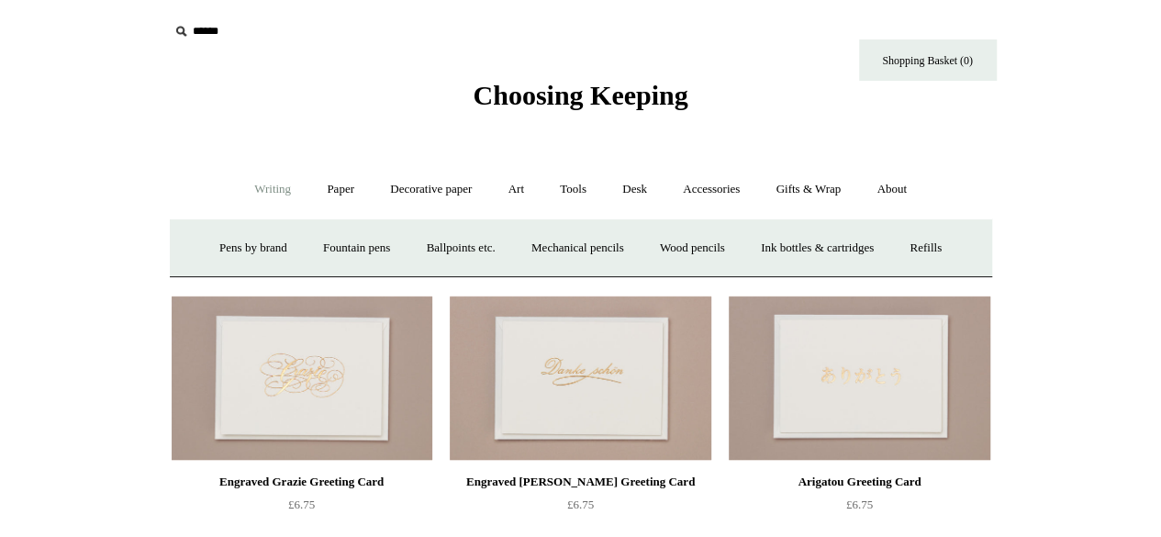
click at [294, 194] on link "Writing -" at bounding box center [273, 189] width 70 height 49
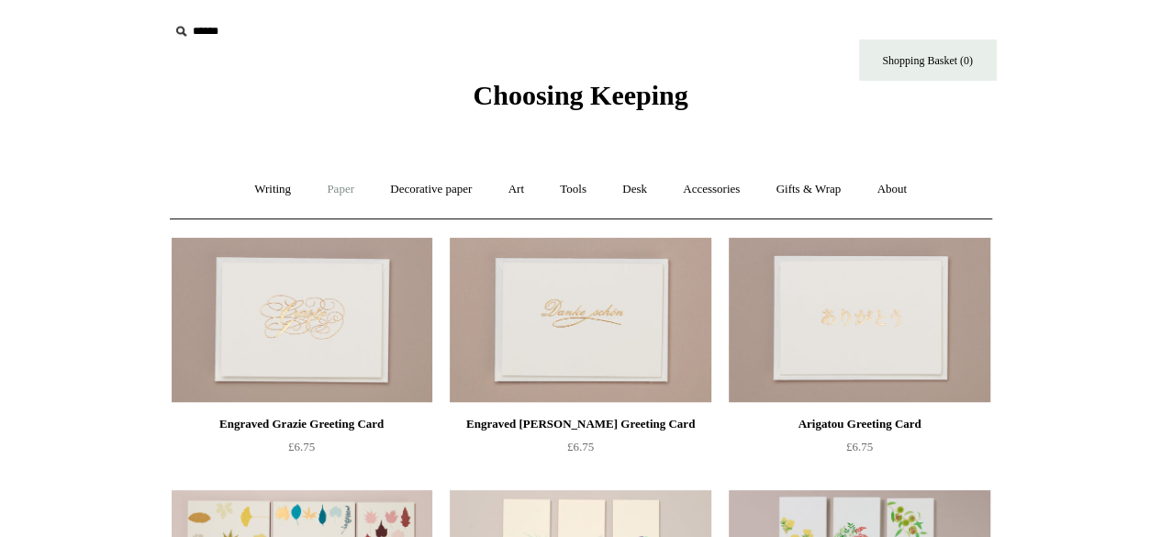
click at [338, 194] on link "Paper +" at bounding box center [340, 189] width 61 height 49
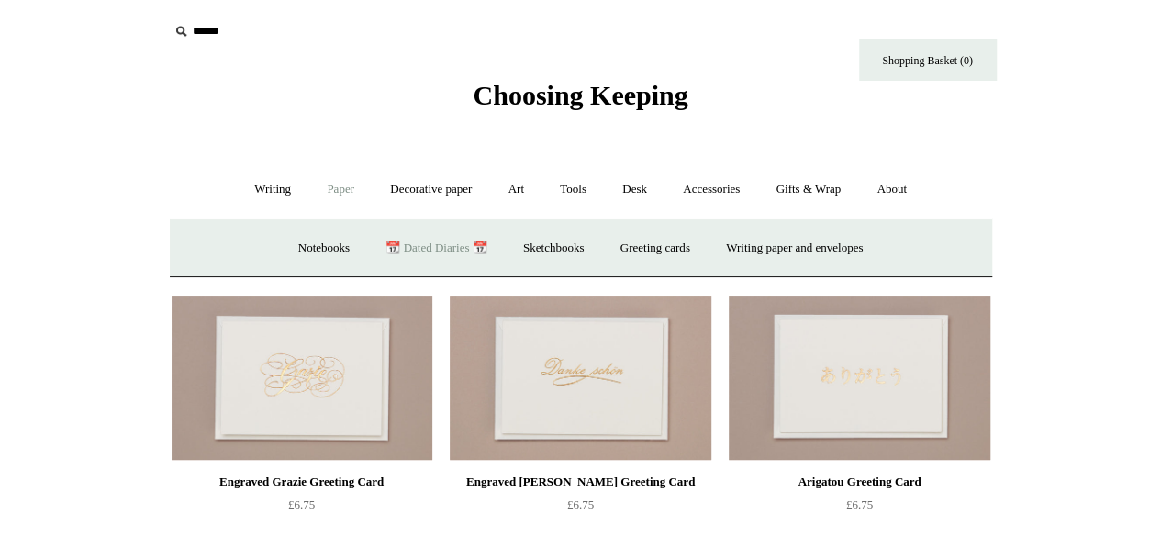
click at [461, 236] on link "📆 Dated Diaries 📆" at bounding box center [436, 248] width 134 height 49
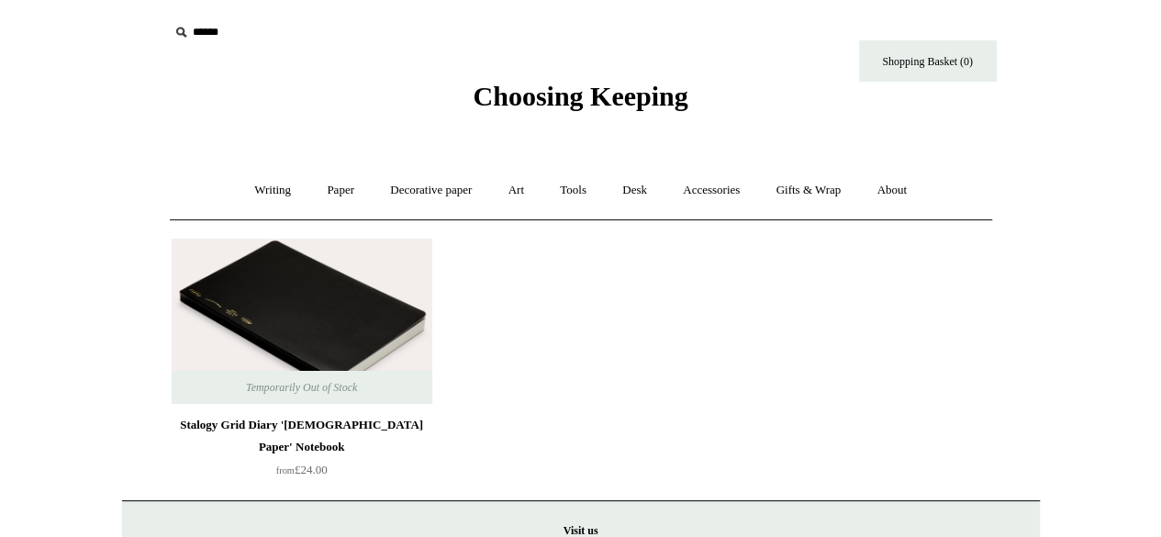
scroll to position [90, 0]
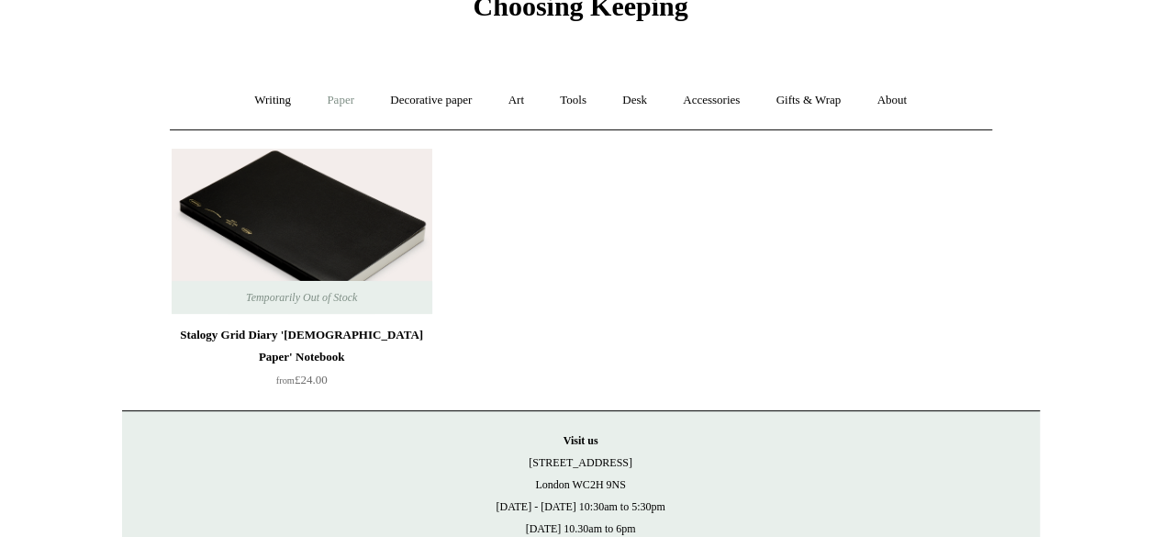
click at [334, 104] on link "Paper +" at bounding box center [340, 100] width 61 height 49
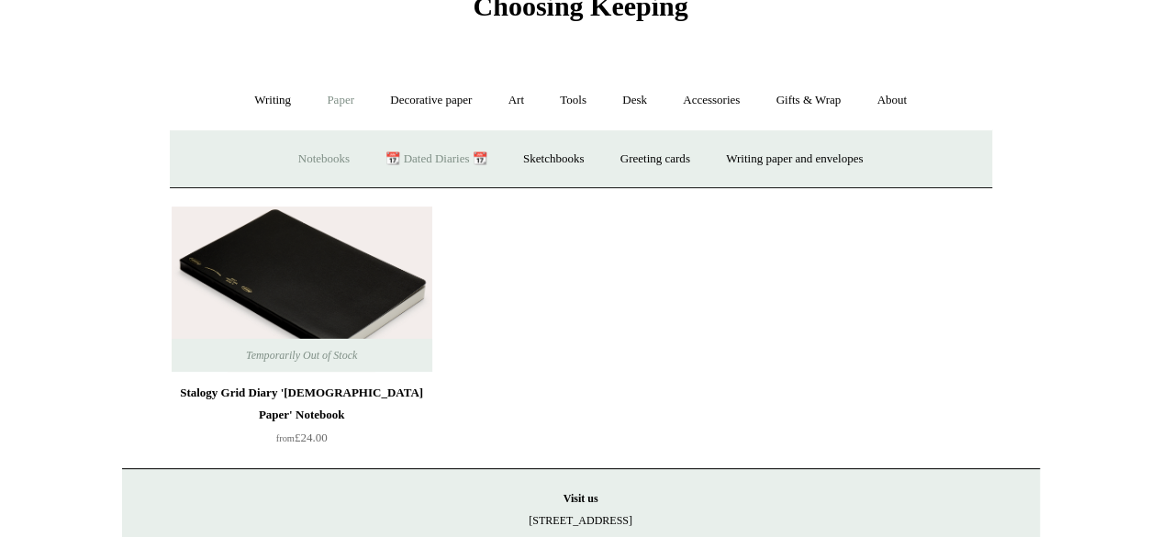
click at [319, 162] on link "Notebooks +" at bounding box center [324, 159] width 84 height 49
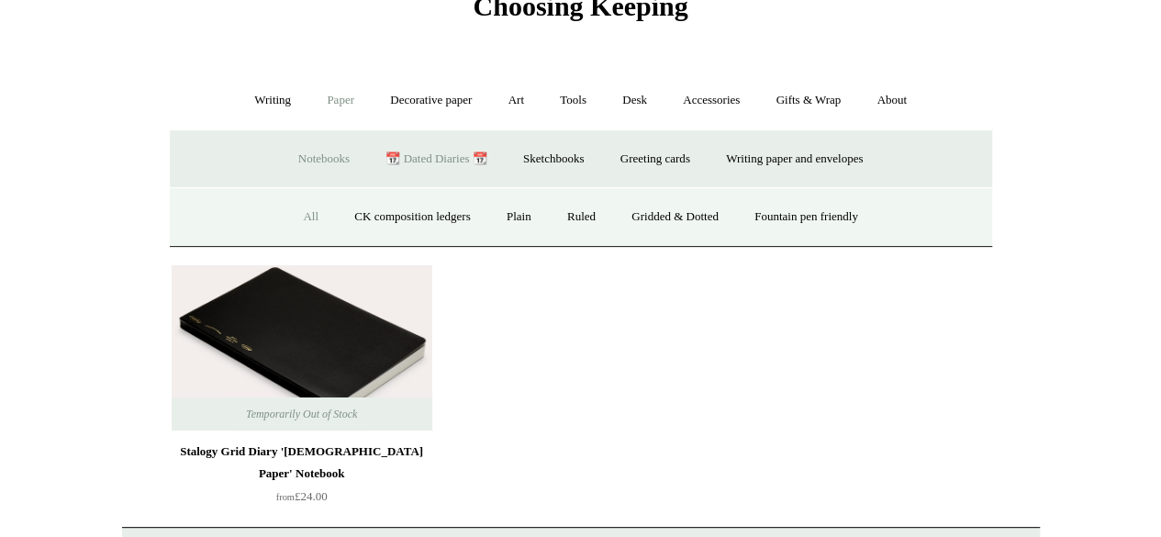
click at [286, 210] on link "All" at bounding box center [310, 217] width 49 height 49
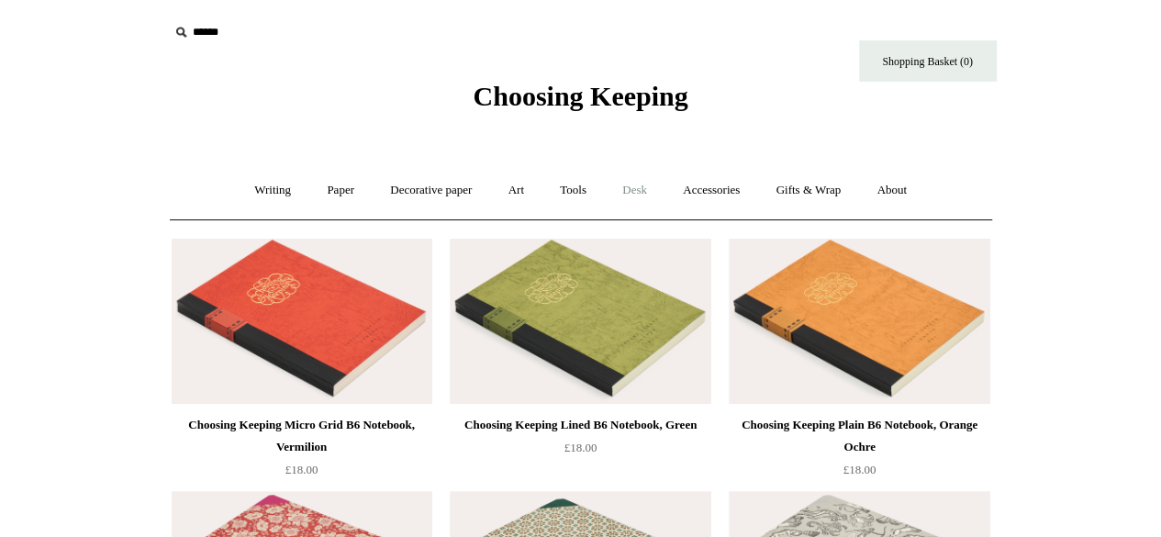
click at [629, 184] on link "Desk +" at bounding box center [635, 190] width 58 height 49
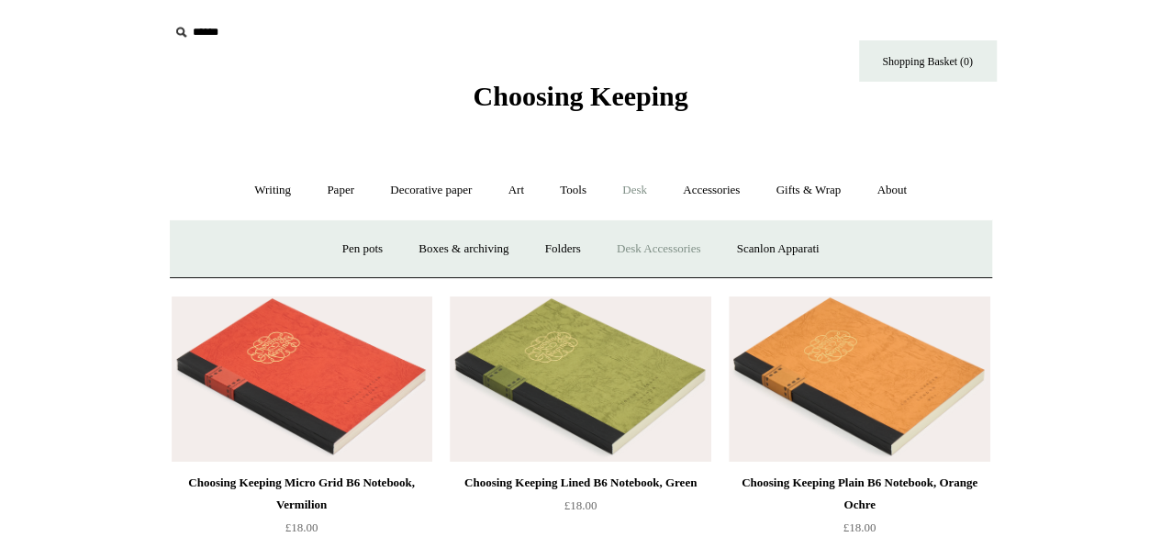
click at [699, 249] on link "Desk Accessories" at bounding box center [658, 249] width 117 height 49
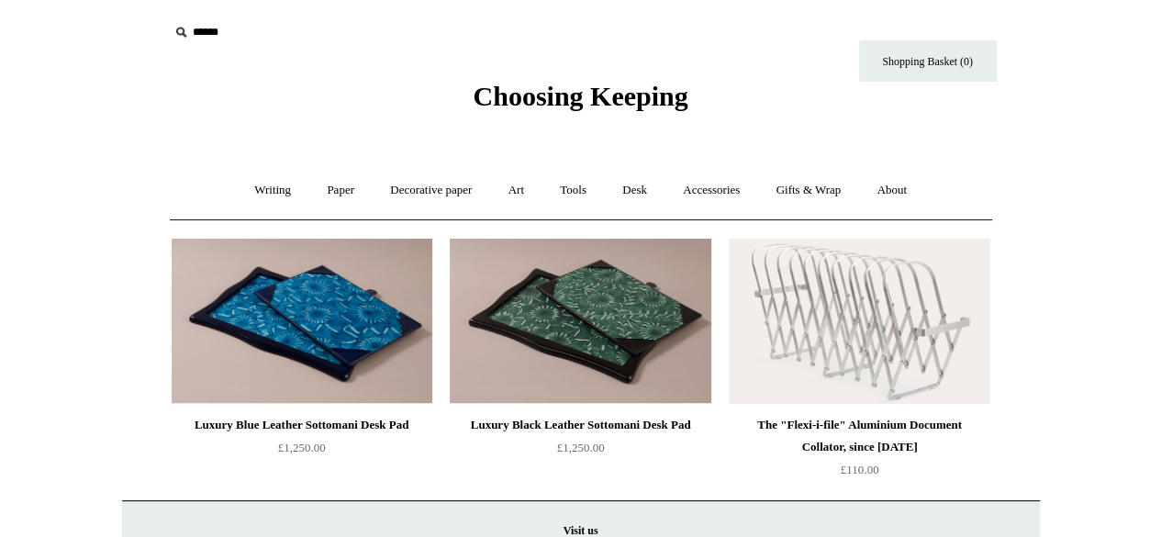
scroll to position [150, 0]
